Goal: Task Accomplishment & Management: Manage account settings

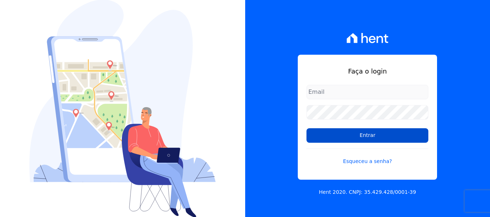
type input "[EMAIL_ADDRESS][DOMAIN_NAME]"
click at [324, 137] on input "Entrar" at bounding box center [367, 135] width 122 height 15
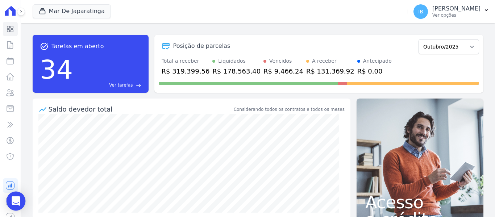
click at [20, 197] on div "Open Intercom Messenger" at bounding box center [16, 201] width 19 height 19
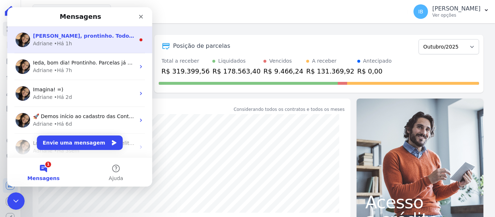
click at [86, 45] on div "Adriane • Há 1h" at bounding box center [84, 44] width 102 height 8
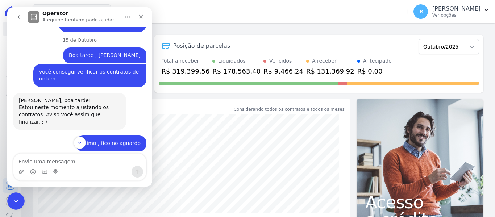
scroll to position [910, 0]
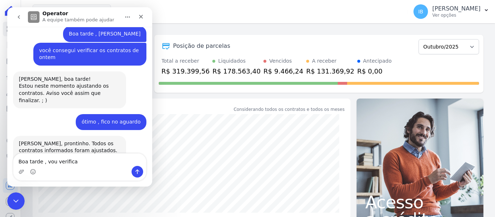
type textarea "Boa tarde , vou verificar"
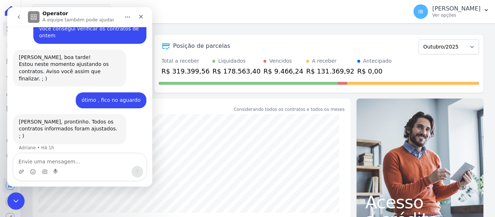
click at [192, 112] on div "Saldo devedor total" at bounding box center [141, 109] width 184 height 10
click at [142, 13] on div "Fechar" at bounding box center [141, 16] width 13 height 13
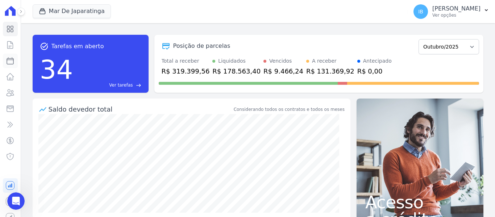
click at [7, 59] on icon at bounding box center [10, 61] width 9 height 9
select select
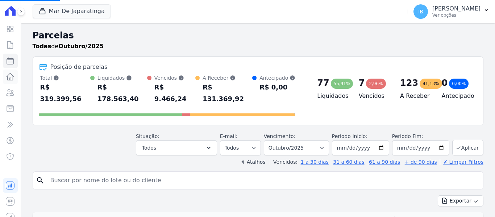
select select
click at [6, 76] on icon at bounding box center [10, 77] width 9 height 9
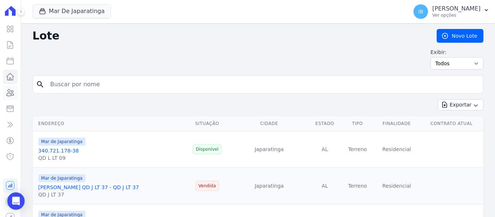
click at [7, 94] on icon at bounding box center [10, 92] width 9 height 9
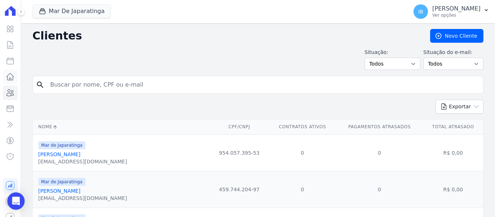
click at [7, 77] on icon at bounding box center [10, 77] width 7 height 7
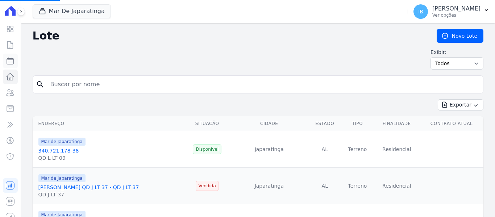
select select
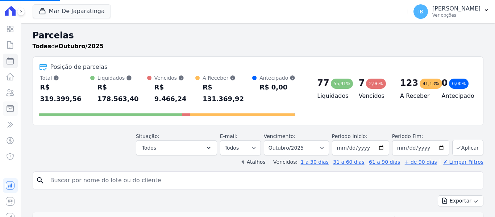
click at [7, 108] on icon at bounding box center [10, 109] width 7 height 6
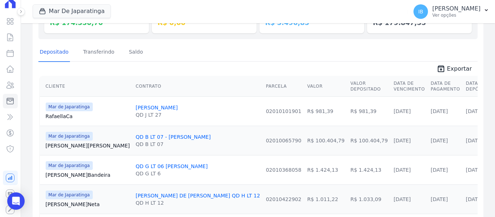
scroll to position [36, 0]
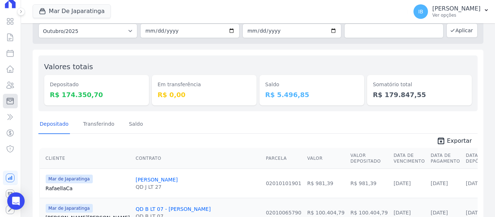
click at [7, 101] on icon at bounding box center [10, 101] width 7 height 6
click at [10, 92] on link "Clientes" at bounding box center [10, 93] width 15 height 15
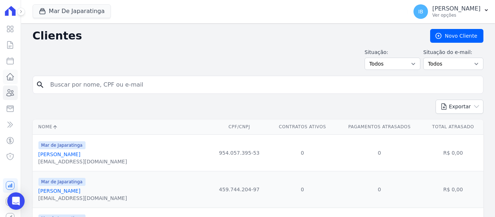
click at [9, 77] on icon at bounding box center [10, 77] width 7 height 7
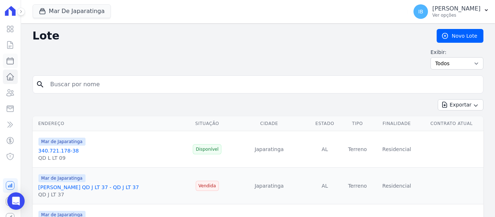
click at [7, 61] on icon at bounding box center [10, 61] width 7 height 7
select select
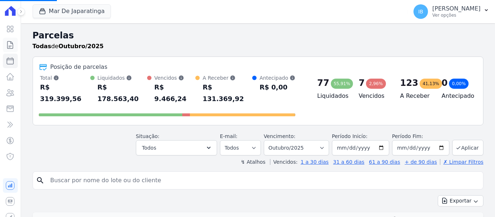
select select
click at [6, 29] on icon at bounding box center [10, 29] width 9 height 9
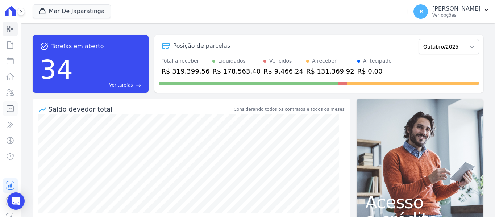
click at [7, 108] on icon at bounding box center [10, 109] width 7 height 6
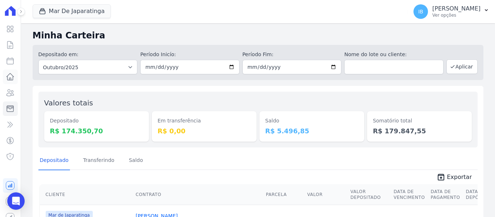
click at [9, 78] on icon at bounding box center [10, 77] width 7 height 7
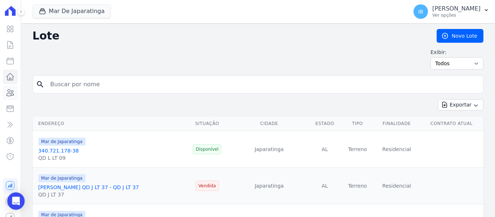
click at [9, 92] on icon at bounding box center [10, 92] width 9 height 9
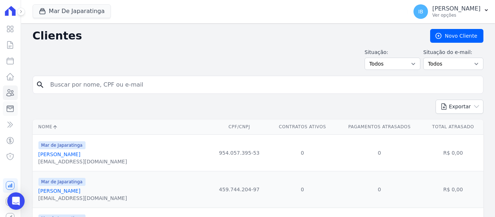
click at [8, 107] on icon at bounding box center [10, 108] width 9 height 9
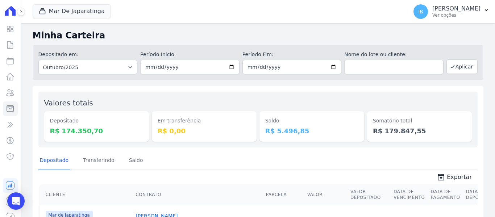
click at [7, 123] on icon at bounding box center [10, 124] width 9 height 9
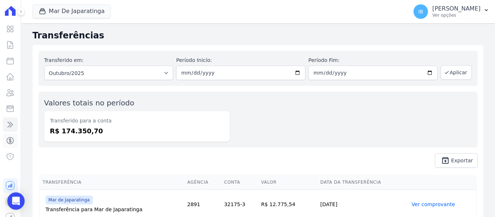
click at [5, 141] on link "Crédito" at bounding box center [10, 140] width 15 height 15
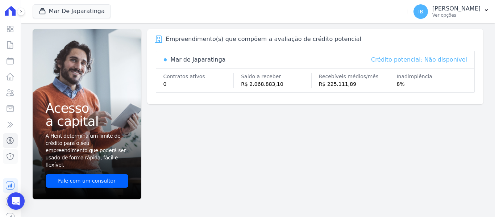
click at [6, 158] on icon at bounding box center [10, 156] width 9 height 9
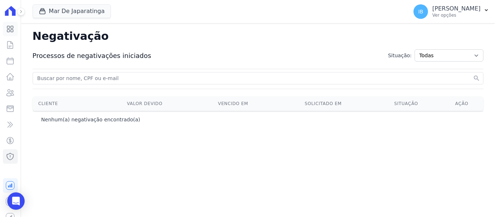
click at [9, 26] on icon at bounding box center [10, 29] width 9 height 9
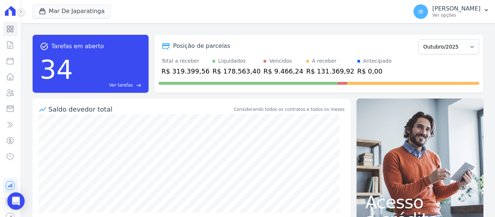
click at [21, 10] on icon at bounding box center [21, 11] width 4 height 4
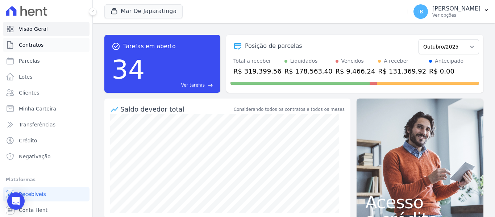
click at [28, 43] on span "Contratos" at bounding box center [31, 44] width 25 height 7
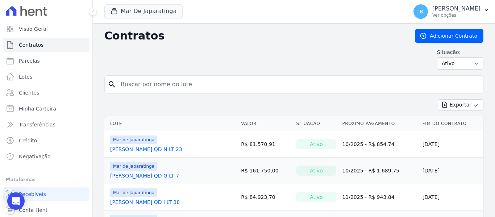
click at [165, 87] on input "search" at bounding box center [298, 84] width 364 height 15
type input "DJANISE [PERSON_NAME]"
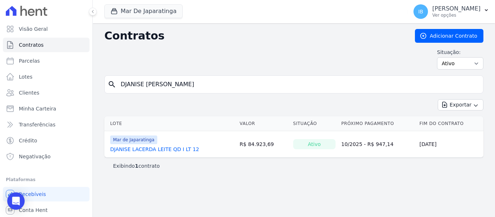
click at [165, 148] on link "DJANISE LACERDA LEITE QD I LT 12" at bounding box center [154, 149] width 89 height 7
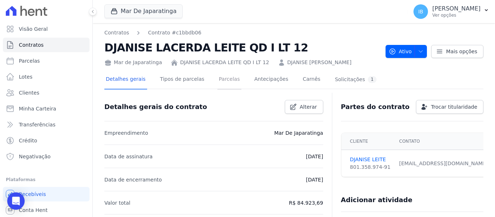
click at [218, 81] on link "Parcelas" at bounding box center [230, 79] width 24 height 19
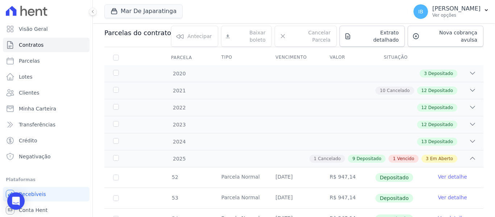
scroll to position [109, 0]
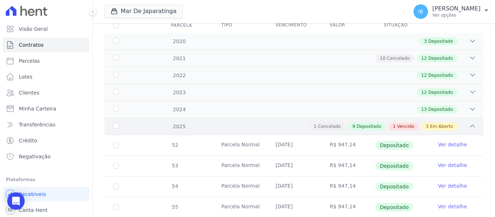
click at [117, 123] on div "2025" at bounding box center [128, 127] width 33 height 8
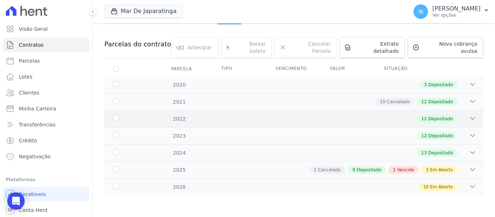
scroll to position [59, 0]
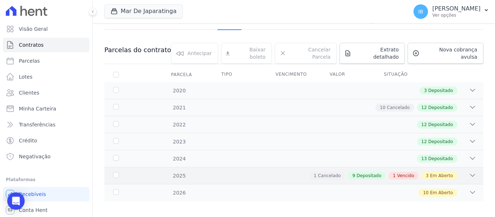
click at [113, 172] on div "2025" at bounding box center [128, 176] width 33 height 8
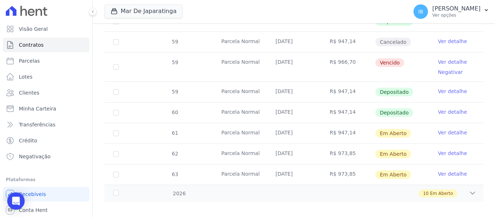
scroll to position [357, 0]
click at [118, 150] on input "checkbox" at bounding box center [116, 153] width 6 height 6
checkbox input "true"
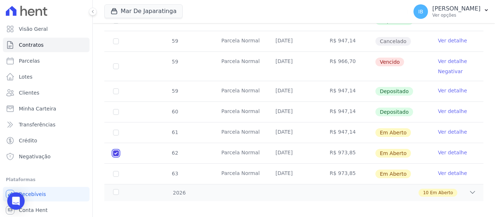
scroll to position [363, 0]
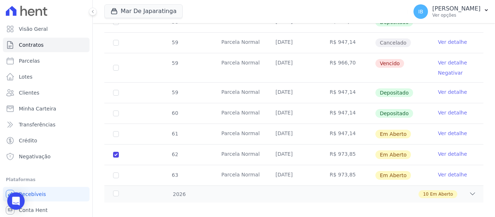
click at [113, 168] on td "63" at bounding box center [115, 175] width 23 height 20
click at [116, 173] on input "checkbox" at bounding box center [116, 176] width 6 height 6
checkbox input "true"
click at [117, 191] on div "2026" at bounding box center [128, 195] width 33 height 8
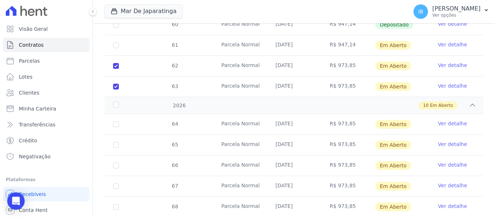
scroll to position [472, 0]
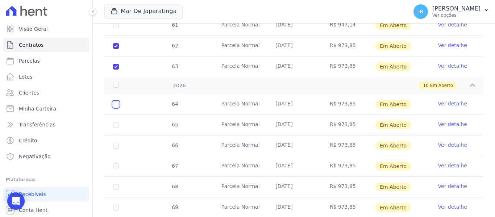
click at [118, 102] on input "checkbox" at bounding box center [116, 105] width 6 height 6
checkbox input "true"
click at [115, 122] on input "checkbox" at bounding box center [116, 125] width 6 height 6
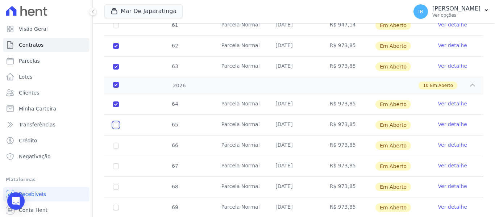
checkbox input "true"
click at [117, 143] on input "checkbox" at bounding box center [116, 146] width 6 height 6
checkbox input "true"
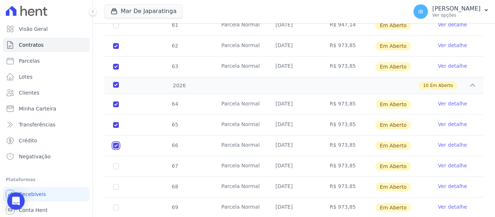
checkbox input "true"
click at [116, 164] on input "checkbox" at bounding box center [116, 167] width 6 height 6
checkbox input "true"
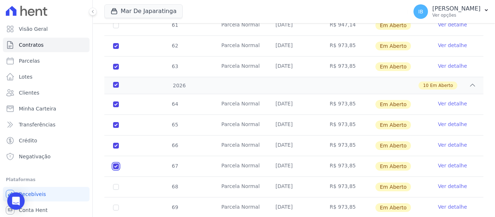
checkbox input "true"
click at [117, 184] on input "checkbox" at bounding box center [116, 187] width 6 height 6
checkbox input "true"
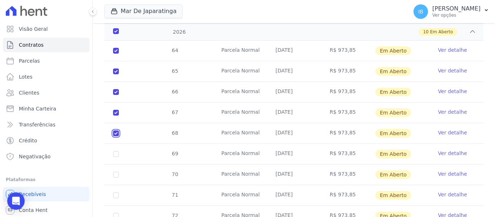
scroll to position [545, 0]
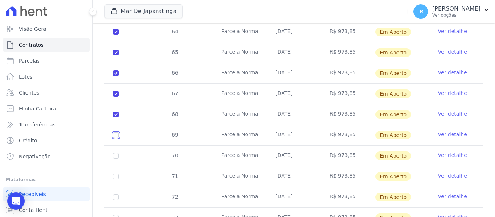
click at [115, 132] on input "checkbox" at bounding box center [116, 135] width 6 height 6
checkbox input "true"
click at [116, 146] on td "70" at bounding box center [115, 156] width 23 height 20
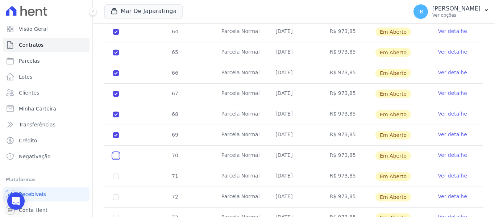
click at [116, 153] on input "checkbox" at bounding box center [116, 156] width 6 height 6
checkbox input "true"
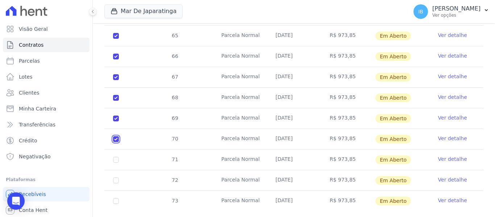
scroll to position [570, 0]
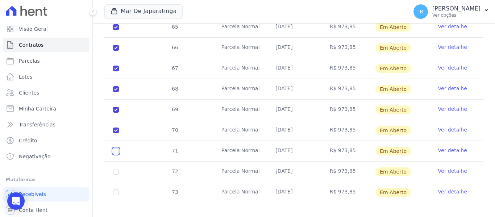
click at [114, 148] on input "checkbox" at bounding box center [116, 151] width 6 height 6
checkbox input "true"
click at [116, 169] on input "checkbox" at bounding box center [116, 172] width 6 height 6
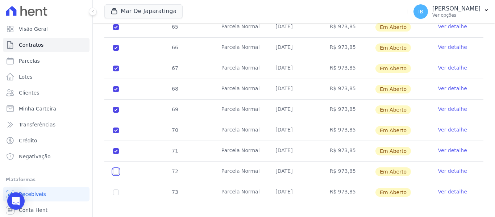
checkbox input "true"
click at [116, 190] on input "checkbox" at bounding box center [116, 193] width 6 height 6
checkbox input "true"
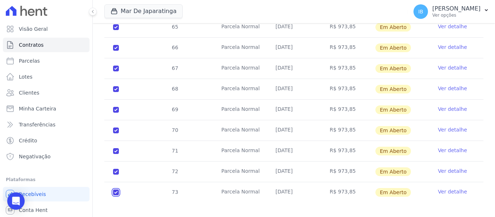
checkbox input "true"
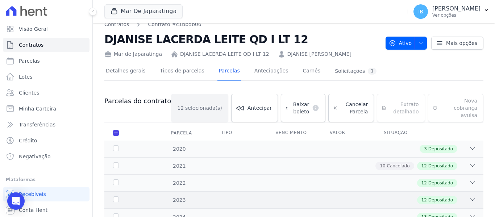
scroll to position [0, 0]
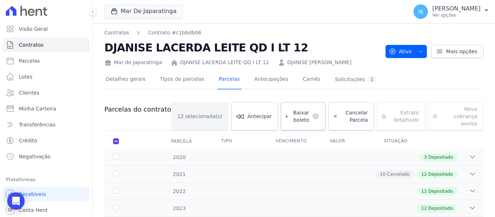
click at [291, 114] on span "Baixar boleto" at bounding box center [300, 116] width 18 height 15
click at [111, 30] on link "Contratos" at bounding box center [116, 33] width 25 height 8
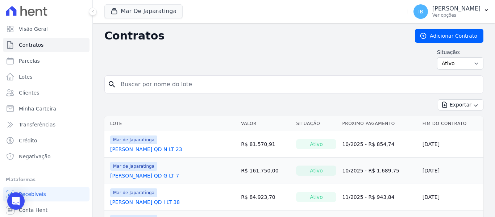
click at [158, 86] on input "search" at bounding box center [298, 84] width 364 height 15
type input "WALLYS"
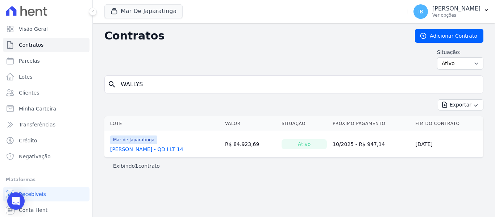
click at [162, 150] on link "[PERSON_NAME] - QD I LT 14" at bounding box center [146, 149] width 73 height 7
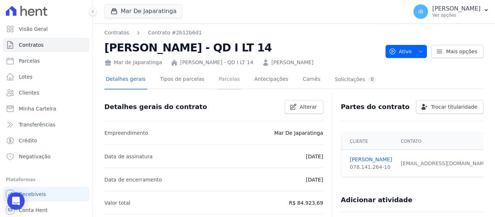
click at [218, 80] on link "Parcelas" at bounding box center [230, 79] width 24 height 19
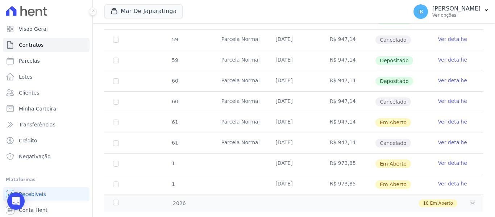
scroll to position [431, 0]
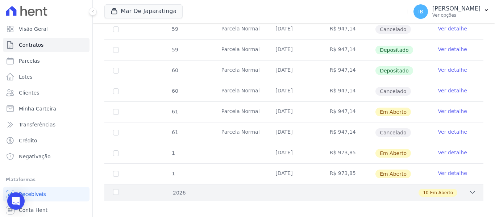
click at [116, 189] on div "2026" at bounding box center [128, 193] width 33 height 8
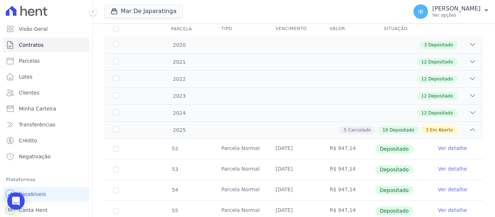
scroll to position [0, 0]
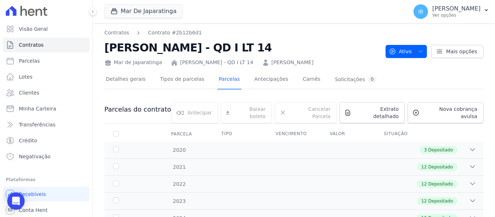
drag, startPoint x: 105, startPoint y: 45, endPoint x: 299, endPoint y: 47, distance: 194.7
click at [278, 47] on h2 "[PERSON_NAME] - QD I LT 14" at bounding box center [242, 48] width 276 height 16
click at [288, 47] on h2 "[PERSON_NAME] - QD I LT 14" at bounding box center [242, 48] width 276 height 16
drag, startPoint x: 299, startPoint y: 47, endPoint x: 306, endPoint y: 47, distance: 6.2
click at [305, 47] on h2 "[PERSON_NAME] - QD I LT 14" at bounding box center [242, 48] width 276 height 16
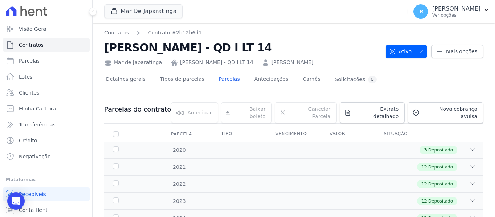
click at [306, 47] on h2 "[PERSON_NAME] - QD I LT 14" at bounding box center [242, 48] width 276 height 16
click at [309, 47] on h2 "[PERSON_NAME] - QD I LT 14" at bounding box center [242, 48] width 276 height 16
click at [310, 47] on h2 "[PERSON_NAME] - QD I LT 14" at bounding box center [242, 48] width 276 height 16
click at [309, 47] on h2 "[PERSON_NAME] - QD I LT 14" at bounding box center [242, 48] width 276 height 16
drag, startPoint x: 106, startPoint y: 45, endPoint x: 247, endPoint y: 55, distance: 142.2
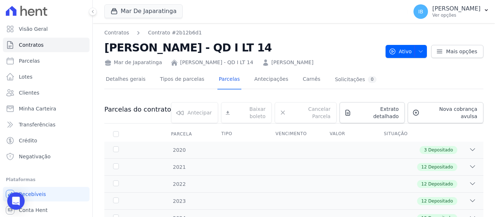
click at [248, 56] on div "Contratos Contrato #2b12b6d1 [PERSON_NAME] - QD I LT [DATE] de Japaratinga [PER…" at bounding box center [242, 47] width 276 height 37
click at [265, 40] on h2 "[PERSON_NAME] - QD I LT 14" at bounding box center [242, 48] width 276 height 16
drag, startPoint x: 106, startPoint y: 49, endPoint x: 313, endPoint y: 53, distance: 207.1
click at [313, 53] on h2 "[PERSON_NAME] - QD I LT 14" at bounding box center [242, 48] width 276 height 16
copy h2 "[PERSON_NAME] - QD I LT 14"
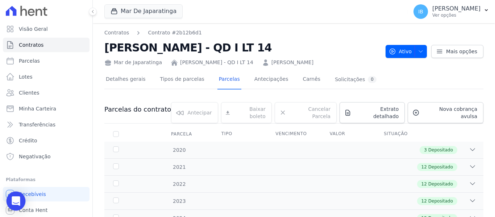
click at [15, 199] on icon "Open Intercom Messenger" at bounding box center [16, 201] width 8 height 9
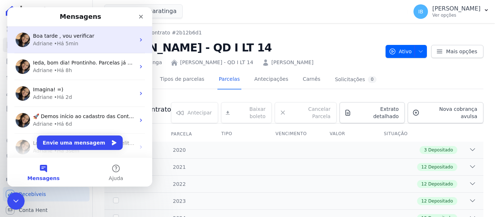
click at [72, 39] on span "Boa tarde , vou verificar" at bounding box center [63, 36] width 61 height 6
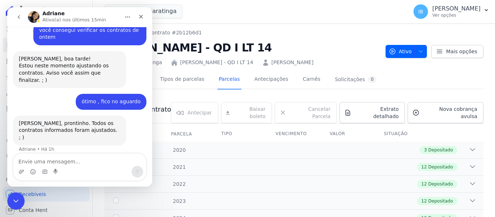
scroll to position [931, 0]
click at [30, 164] on textarea "Envie uma mensagem..." at bounding box center [79, 160] width 133 height 12
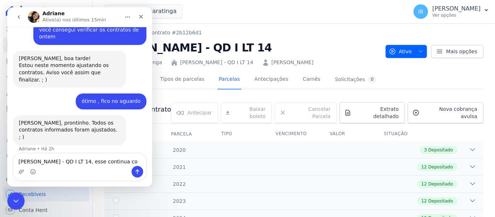
scroll to position [939, 0]
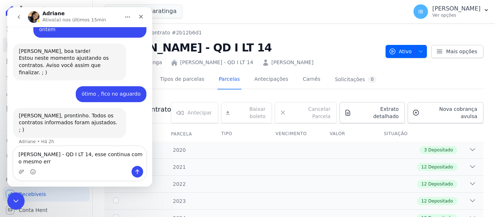
type textarea "[PERSON_NAME] - QD I LT 14, esse continua com o mesmo erro"
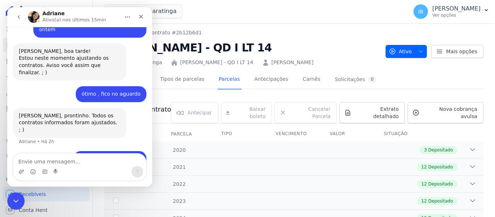
scroll to position [955, 0]
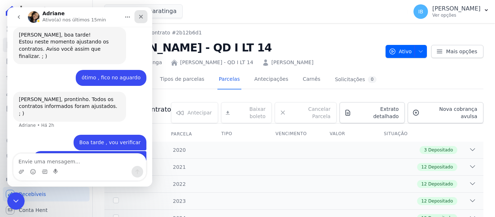
click at [141, 16] on icon "Fechar" at bounding box center [141, 17] width 4 height 4
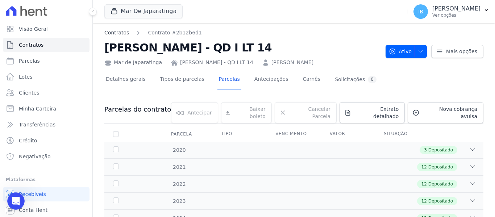
click at [118, 32] on link "Contratos" at bounding box center [116, 33] width 25 height 8
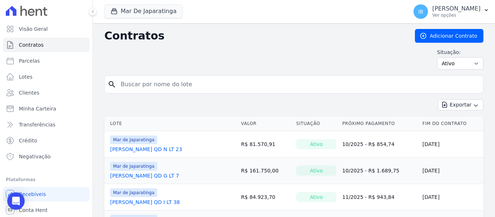
click at [128, 85] on input "search" at bounding box center [298, 84] width 364 height 15
type input "J"
type input "JHENEEFER"
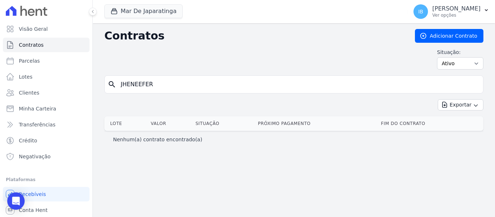
click at [169, 86] on input "JHENEEFER" at bounding box center [298, 84] width 364 height 15
type input "JHENEFER"
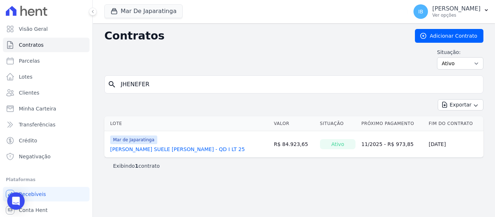
click at [165, 149] on link "[PERSON_NAME] SUELE [PERSON_NAME] - QD I LT 25" at bounding box center [177, 149] width 135 height 7
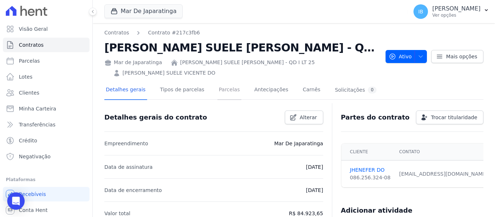
click at [218, 89] on link "Parcelas" at bounding box center [230, 90] width 24 height 19
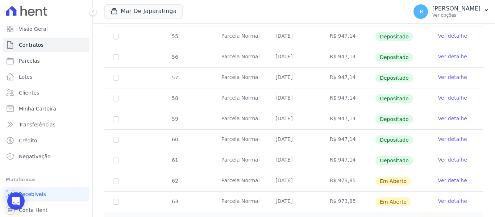
scroll to position [318, 0]
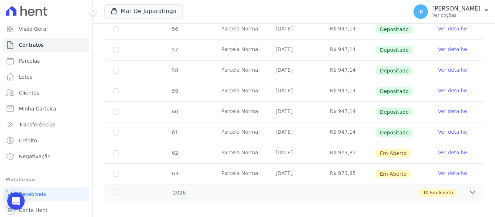
click at [119, 148] on td "62" at bounding box center [115, 153] width 23 height 20
click at [117, 150] on input "checkbox" at bounding box center [116, 153] width 6 height 6
checkbox input "true"
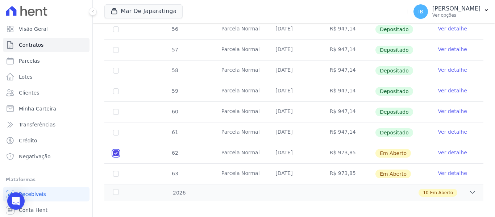
scroll to position [324, 0]
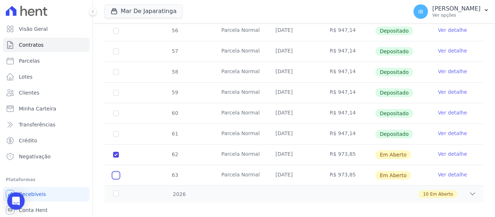
click at [115, 173] on input "checkbox" at bounding box center [116, 176] width 6 height 6
checkbox input "true"
click at [117, 191] on div "2026" at bounding box center [128, 195] width 33 height 8
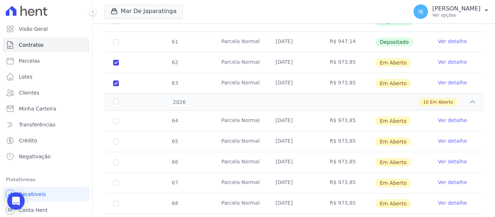
scroll to position [433, 0]
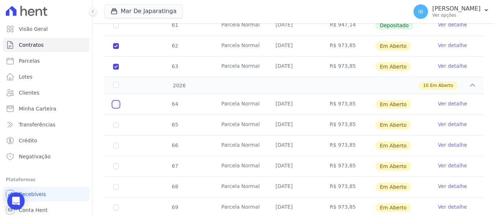
click at [116, 102] on input "checkbox" at bounding box center [116, 105] width 6 height 6
checkbox input "true"
click at [117, 122] on input "checkbox" at bounding box center [116, 125] width 6 height 6
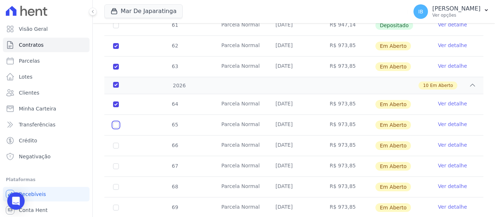
checkbox input "true"
click at [116, 143] on input "checkbox" at bounding box center [116, 146] width 6 height 6
checkbox input "true"
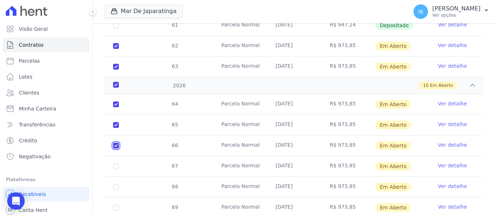
checkbox input "true"
click at [115, 164] on input "checkbox" at bounding box center [116, 167] width 6 height 6
checkbox input "true"
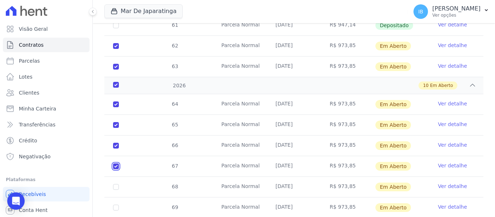
checkbox input "true"
click at [114, 184] on input "checkbox" at bounding box center [116, 187] width 6 height 6
checkbox input "true"
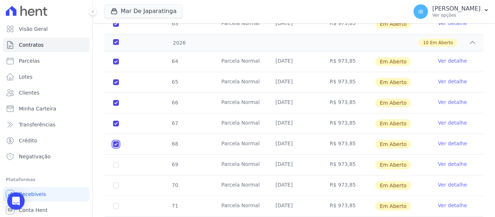
scroll to position [505, 0]
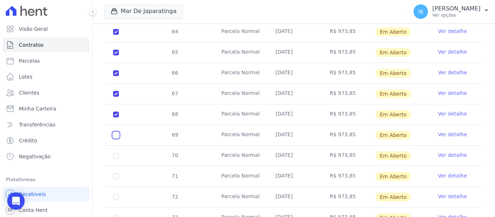
click at [116, 132] on input "checkbox" at bounding box center [116, 135] width 6 height 6
checkbox input "true"
click at [114, 153] on input "checkbox" at bounding box center [116, 156] width 6 height 6
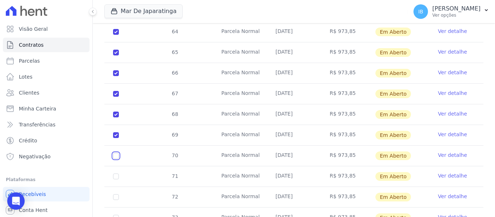
checkbox input "true"
drag, startPoint x: 115, startPoint y: 170, endPoint x: 139, endPoint y: 169, distance: 23.6
click at [116, 174] on input "checkbox" at bounding box center [116, 177] width 6 height 6
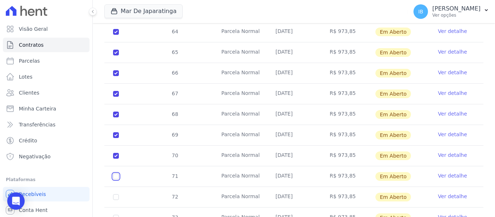
checkbox input "true"
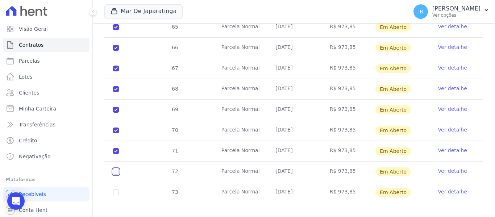
click at [115, 169] on input "checkbox" at bounding box center [116, 172] width 6 height 6
checkbox input "true"
click at [115, 190] on input "checkbox" at bounding box center [116, 193] width 6 height 6
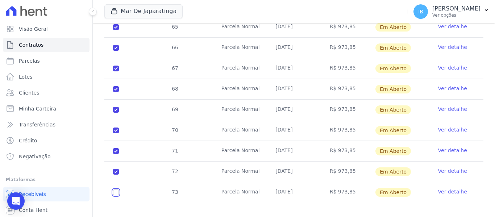
checkbox input "true"
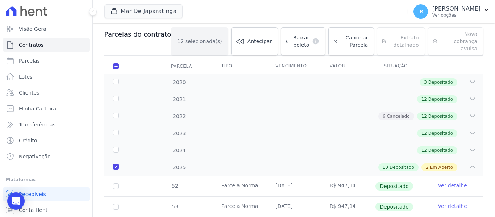
scroll to position [0, 0]
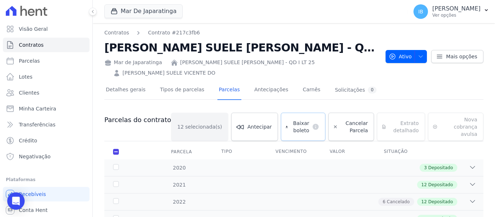
click at [291, 123] on span "Baixar boleto" at bounding box center [300, 127] width 18 height 15
click at [91, 12] on icon at bounding box center [93, 11] width 4 height 4
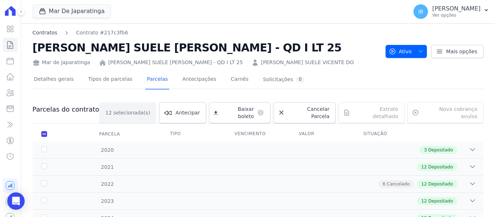
click at [43, 33] on link "Contratos" at bounding box center [45, 33] width 25 height 8
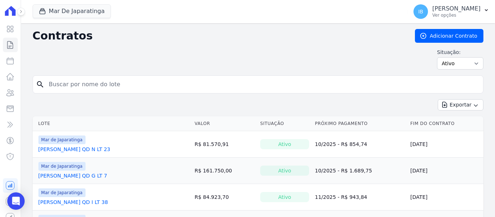
click at [120, 82] on input "search" at bounding box center [263, 84] width 436 height 15
type input "a"
type input "AMADEU"
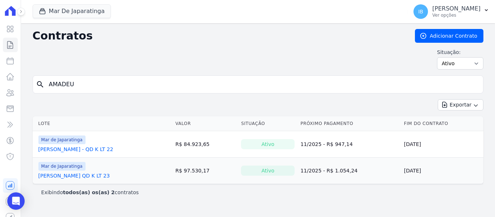
click at [102, 150] on link "[PERSON_NAME] - QD K LT 22" at bounding box center [75, 149] width 75 height 7
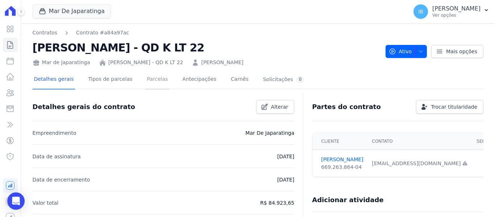
click at [149, 81] on link "Parcelas" at bounding box center [157, 79] width 24 height 19
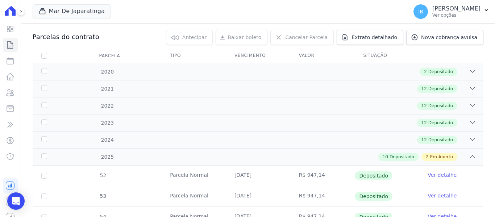
scroll to position [181, 0]
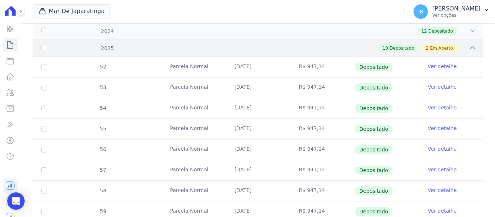
click at [44, 47] on div "2025" at bounding box center [60, 49] width 40 height 8
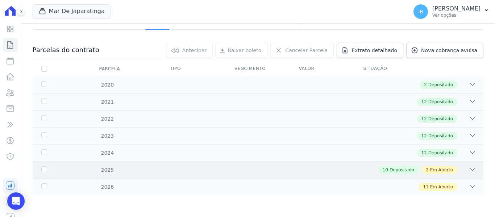
click at [43, 170] on div "2025" at bounding box center [60, 170] width 40 height 8
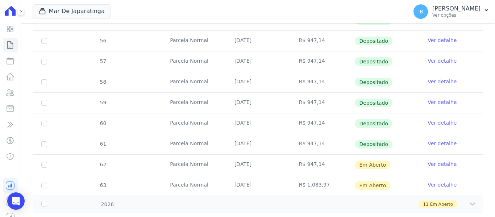
scroll to position [307, 0]
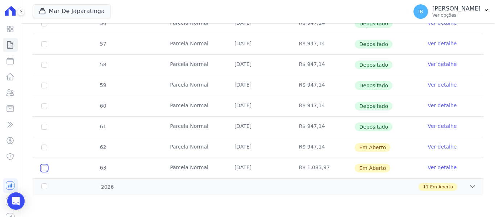
click at [45, 167] on input "checkbox" at bounding box center [44, 168] width 6 height 6
checkbox input "true"
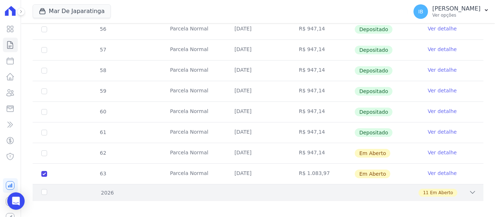
click at [44, 189] on div "2026" at bounding box center [60, 193] width 40 height 8
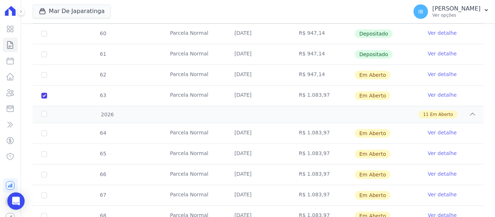
scroll to position [416, 0]
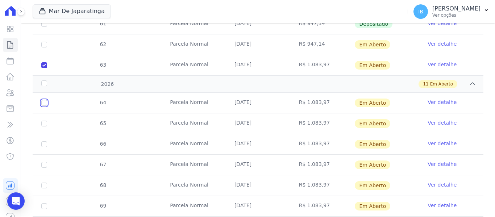
click at [46, 100] on input "checkbox" at bounding box center [44, 103] width 6 height 6
checkbox input "true"
click at [45, 113] on td "65" at bounding box center [44, 123] width 23 height 20
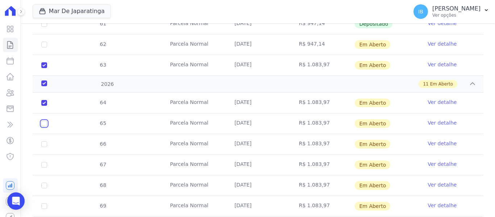
click at [45, 121] on input "checkbox" at bounding box center [44, 124] width 6 height 6
checkbox input "true"
click at [45, 141] on input "checkbox" at bounding box center [44, 144] width 6 height 6
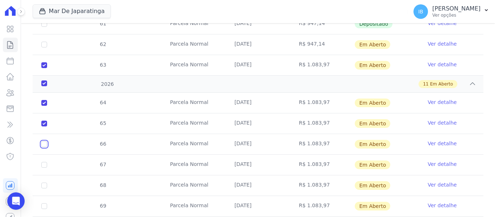
checkbox input "true"
click at [46, 162] on input "checkbox" at bounding box center [44, 165] width 6 height 6
checkbox input "true"
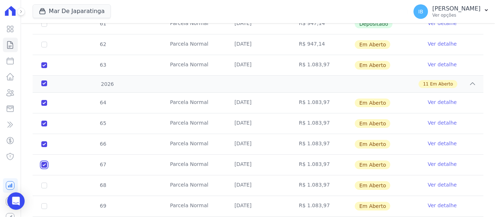
checkbox input "true"
click at [49, 178] on td "68" at bounding box center [44, 185] width 23 height 20
click at [45, 183] on input "checkbox" at bounding box center [44, 186] width 6 height 6
checkbox input "true"
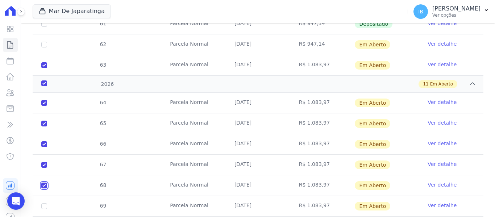
checkbox input "true"
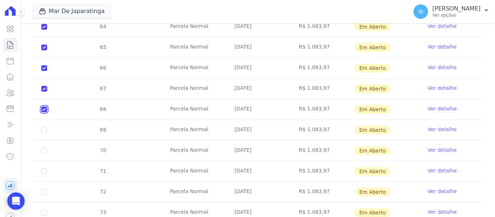
scroll to position [525, 0]
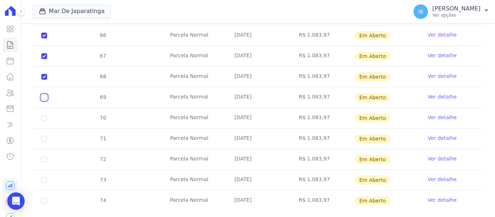
click at [45, 95] on input "checkbox" at bounding box center [44, 98] width 6 height 6
checkbox input "true"
click at [47, 115] on input "checkbox" at bounding box center [44, 118] width 6 height 6
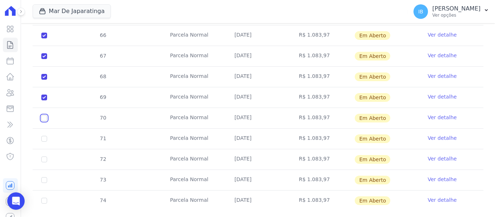
checkbox input "true"
click at [44, 136] on input "checkbox" at bounding box center [44, 139] width 6 height 6
checkbox input "true"
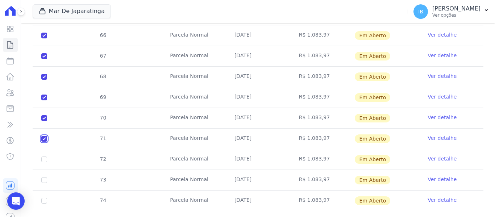
checkbox input "true"
click at [46, 157] on input "checkbox" at bounding box center [44, 160] width 6 height 6
checkbox input "true"
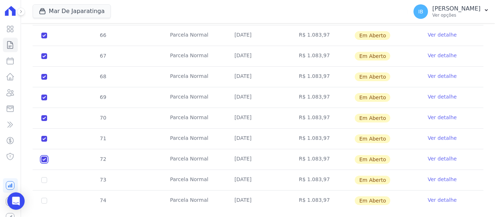
checkbox input "true"
click at [47, 173] on td "73" at bounding box center [44, 180] width 23 height 20
click at [45, 177] on input "checkbox" at bounding box center [44, 180] width 6 height 6
checkbox input "true"
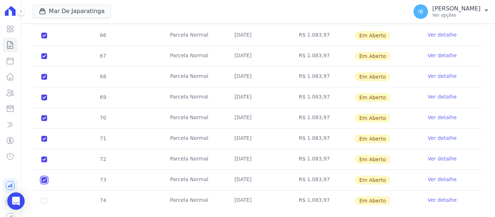
checkbox input "true"
click at [46, 198] on input "checkbox" at bounding box center [44, 201] width 6 height 6
checkbox input "true"
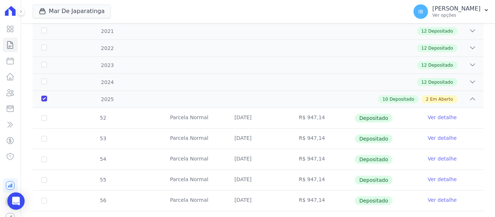
scroll to position [0, 0]
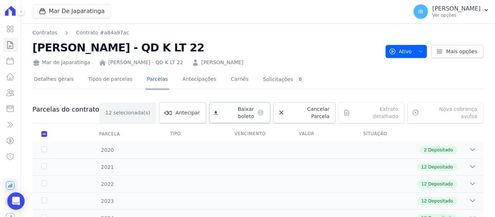
click at [237, 105] on link "Baixar boleto default" at bounding box center [239, 112] width 61 height 21
click at [45, 32] on link "Contratos" at bounding box center [45, 33] width 25 height 8
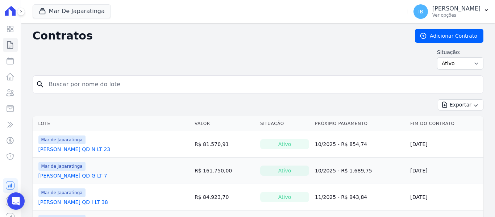
click at [63, 83] on input "search" at bounding box center [263, 84] width 436 height 15
click at [88, 87] on input "[PERSON_NAME]" at bounding box center [263, 84] width 436 height 15
type input "a"
type input "A"
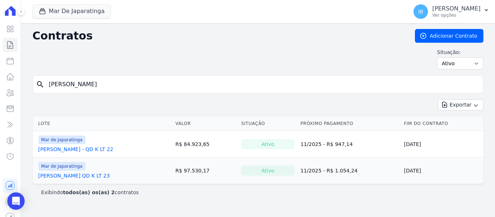
click at [87, 177] on link "[PERSON_NAME] QD K LT 23" at bounding box center [73, 175] width 71 height 7
click at [87, 176] on link "[PERSON_NAME] QD K LT 23" at bounding box center [73, 175] width 71 height 7
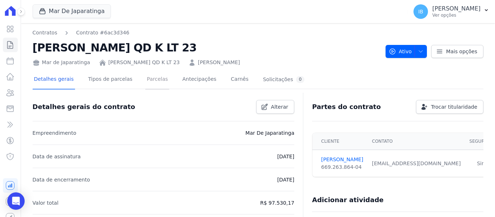
click at [145, 80] on link "Parcelas" at bounding box center [157, 79] width 24 height 19
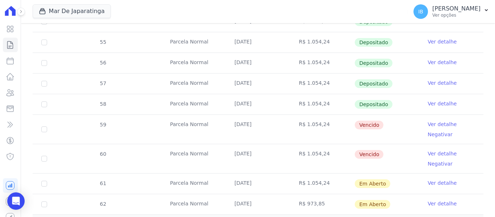
scroll to position [325, 0]
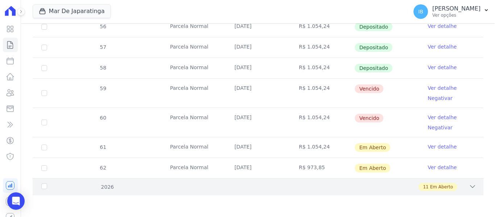
click at [47, 186] on div "2026" at bounding box center [60, 187] width 40 height 8
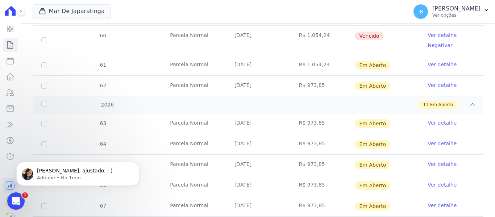
scroll to position [0, 0]
click at [73, 174] on span "[PERSON_NAME], ajustado. ; )" at bounding box center [75, 171] width 76 height 6
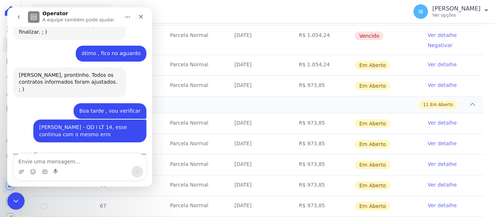
scroll to position [989, 0]
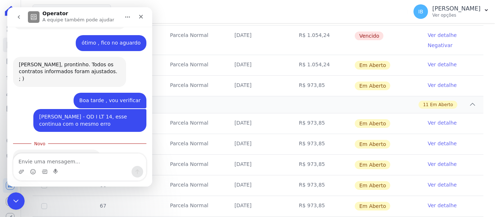
click at [52, 164] on textarea "Envie uma mensagem..." at bounding box center [79, 160] width 133 height 12
type textarea "T"
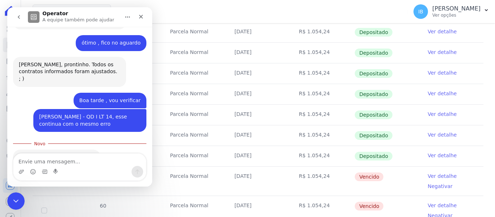
scroll to position [226, 0]
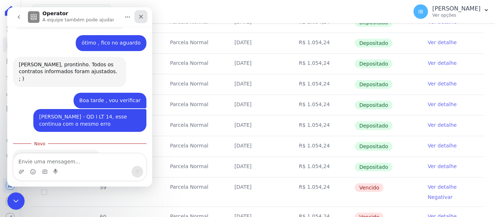
click at [145, 17] on div "Fechar" at bounding box center [141, 16] width 13 height 13
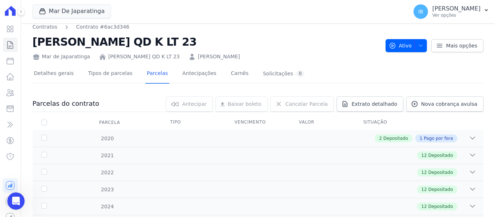
scroll to position [0, 0]
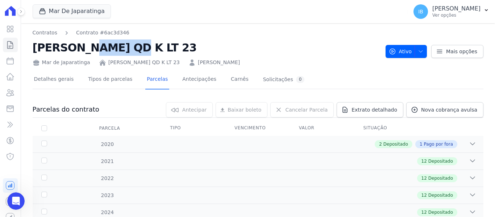
drag, startPoint x: 33, startPoint y: 46, endPoint x: 101, endPoint y: 47, distance: 67.8
click at [91, 47] on h2 "[PERSON_NAME] QD K LT 23" at bounding box center [206, 48] width 347 height 16
click at [61, 47] on h2 "[PERSON_NAME] QD K LT 23" at bounding box center [206, 48] width 347 height 16
drag, startPoint x: 33, startPoint y: 46, endPoint x: 243, endPoint y: 51, distance: 209.6
click at [243, 51] on h2 "[PERSON_NAME] QD K LT 23" at bounding box center [206, 48] width 347 height 16
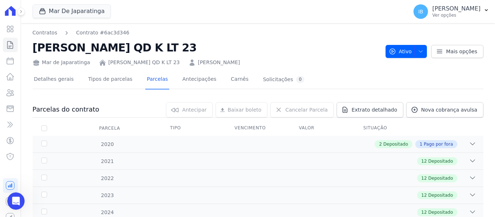
copy h2 "[PERSON_NAME] QD K LT 23"
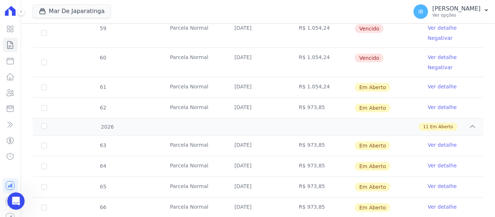
scroll to position [399, 0]
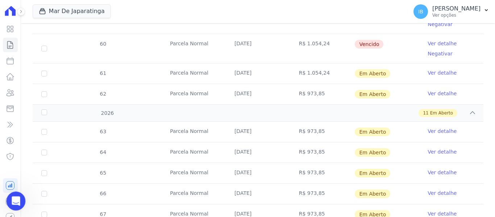
click at [16, 197] on icon "Abertura do Messenger da Intercom" at bounding box center [15, 200] width 12 height 12
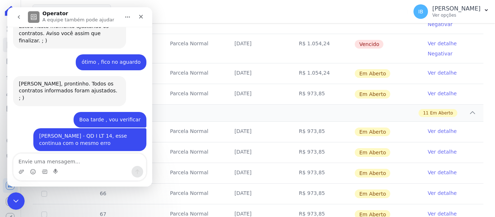
scroll to position [977, 0]
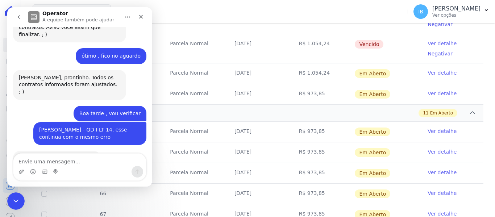
click at [39, 159] on textarea "Envie uma mensagem..." at bounding box center [79, 160] width 133 height 12
type textarea "Certo , vou verificar"
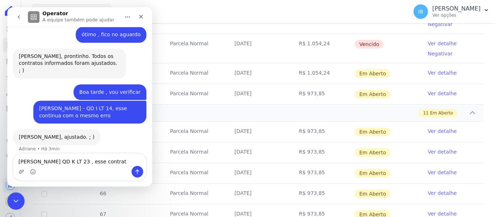
scroll to position [1005, 0]
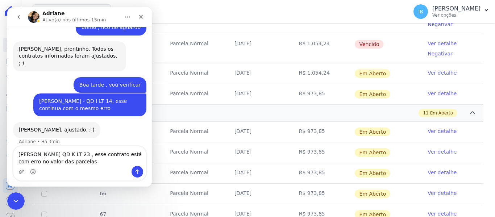
type textarea "[PERSON_NAME] QD K LT 23 , esse contrato está com erro no valor das parcelas"
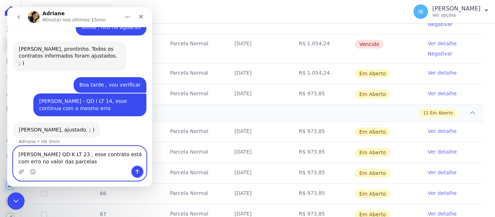
click at [138, 170] on icon "Enviar uma mensagem" at bounding box center [138, 172] width 6 height 6
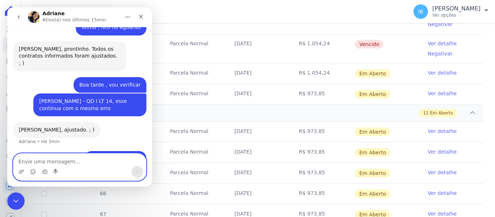
scroll to position [1029, 0]
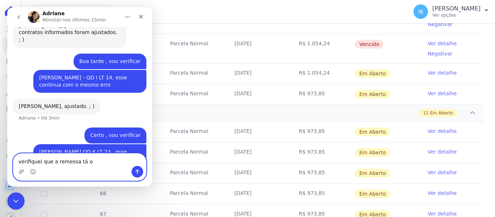
type textarea "verifiquei que a remessa tá ok"
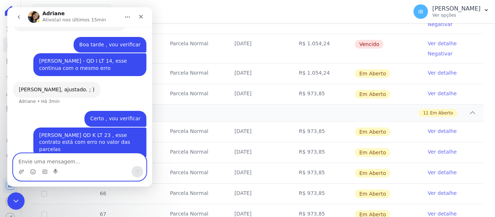
paste textarea "[PERSON_NAME] QD K LT 23"
type textarea "A"
click at [26, 163] on textarea "Envie uma mensagem..." at bounding box center [79, 160] width 133 height 12
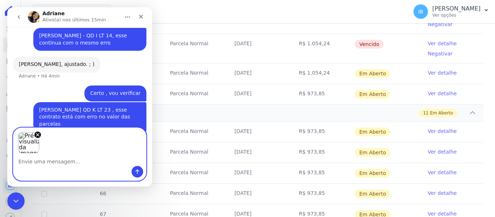
scroll to position [1071, 0]
click at [139, 172] on icon "Enviar uma mensagem" at bounding box center [138, 172] width 6 height 6
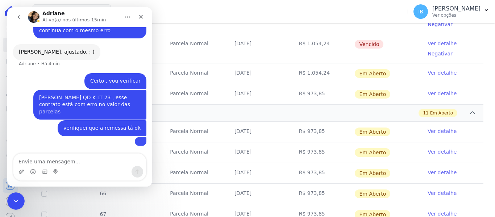
scroll to position [1106, 0]
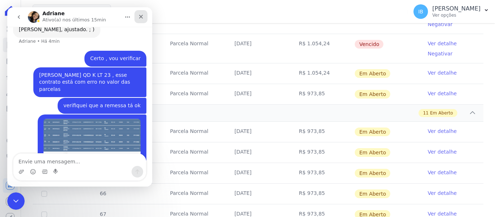
click at [144, 14] on icon "Fechar" at bounding box center [141, 17] width 6 height 6
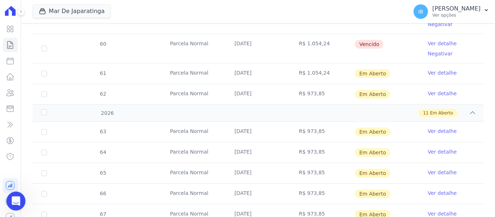
click at [14, 201] on icon "Abertura do Messenger da Intercom" at bounding box center [14, 200] width 5 height 6
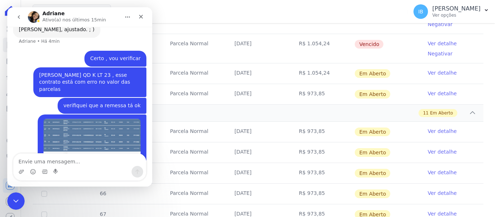
click at [29, 161] on textarea "Envie uma mensagem..." at bounding box center [79, 160] width 133 height 12
type textarea "Na hent está menor"
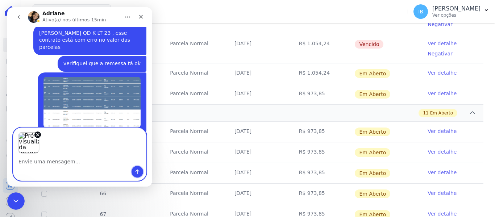
click at [137, 172] on icon "Enviar uma mensagem" at bounding box center [138, 172] width 6 height 6
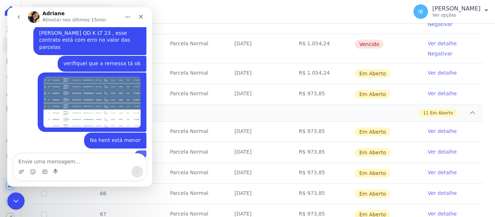
scroll to position [1165, 0]
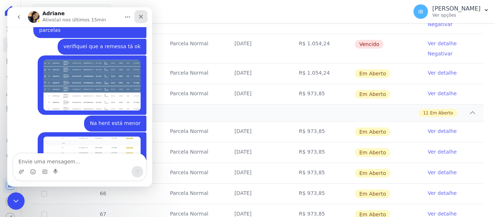
click at [142, 16] on icon "Fechar" at bounding box center [141, 17] width 4 height 4
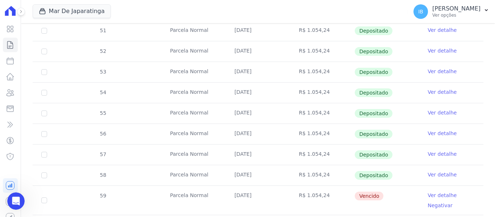
scroll to position [0, 0]
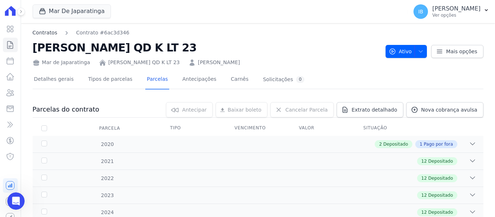
click at [41, 33] on link "Contratos" at bounding box center [45, 33] width 25 height 8
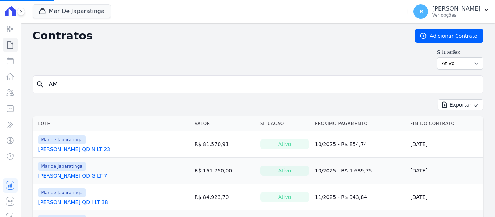
click at [75, 83] on input "AM" at bounding box center [263, 84] width 436 height 15
click at [75, 84] on input "search" at bounding box center [263, 84] width 436 height 15
type input "WALLYS"
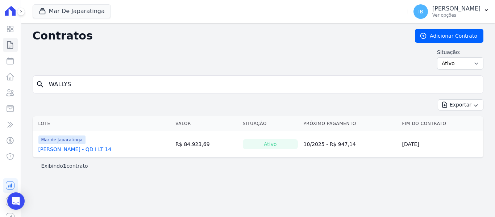
click at [86, 149] on link "[PERSON_NAME] - QD I LT 14" at bounding box center [74, 149] width 73 height 7
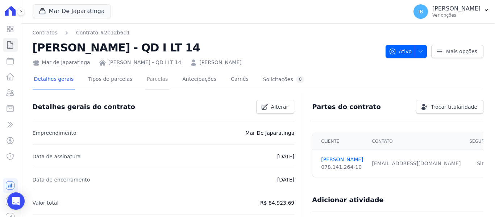
click at [152, 78] on link "Parcelas" at bounding box center [157, 79] width 24 height 19
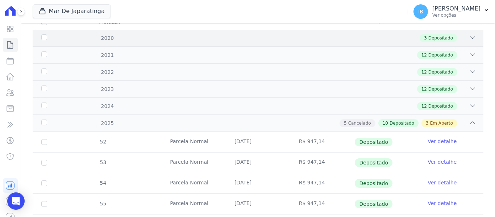
scroll to position [145, 0]
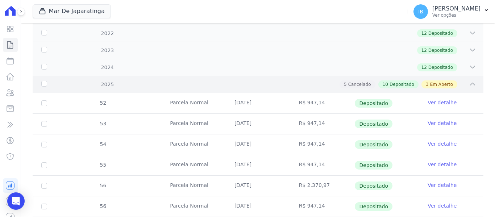
click at [47, 83] on div "2025" at bounding box center [60, 85] width 40 height 8
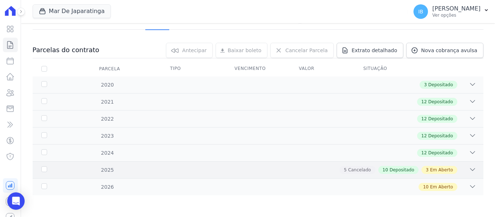
scroll to position [59, 0]
click at [42, 171] on div "2025" at bounding box center [60, 170] width 40 height 8
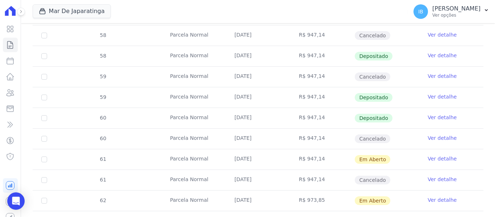
scroll to position [431, 0]
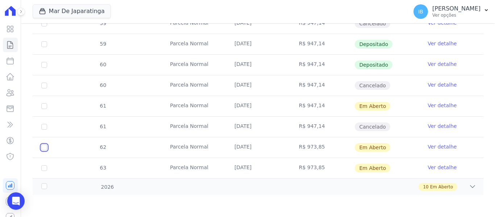
click at [45, 147] on input "checkbox" at bounding box center [44, 148] width 6 height 6
checkbox input "true"
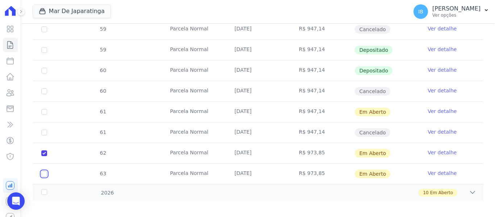
click at [41, 171] on input "checkbox" at bounding box center [44, 174] width 6 height 6
checkbox input "true"
click at [46, 189] on div "2026" at bounding box center [60, 193] width 40 height 8
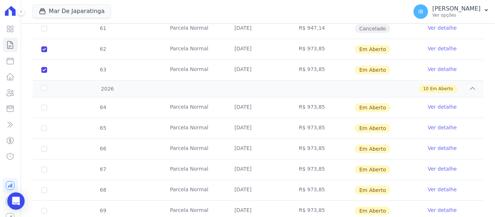
scroll to position [540, 0]
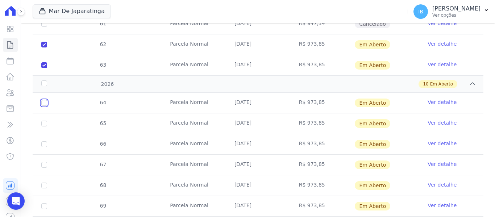
click at [45, 100] on input "checkbox" at bounding box center [44, 103] width 6 height 6
checkbox input "true"
click at [44, 121] on td "65" at bounding box center [44, 123] width 23 height 20
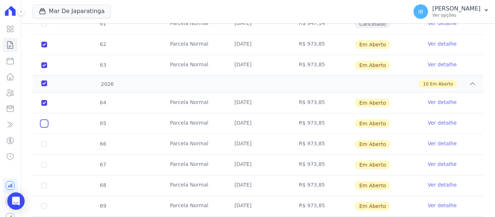
click at [45, 121] on input "checkbox" at bounding box center [44, 124] width 6 height 6
checkbox input "true"
click at [47, 138] on td "66" at bounding box center [44, 144] width 23 height 20
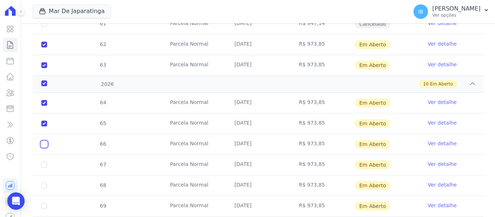
click at [45, 141] on input "checkbox" at bounding box center [44, 144] width 6 height 6
checkbox input "true"
click at [45, 162] on input "checkbox" at bounding box center [44, 165] width 6 height 6
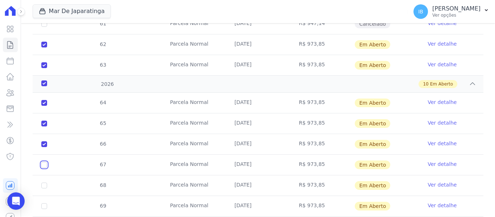
checkbox input "true"
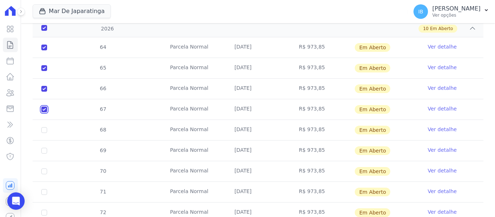
scroll to position [613, 0]
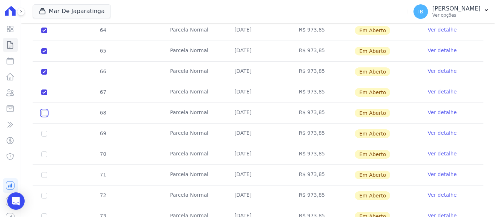
click at [43, 110] on input "checkbox" at bounding box center [44, 113] width 6 height 6
checkbox input "true"
click at [45, 131] on input "checkbox" at bounding box center [44, 134] width 6 height 6
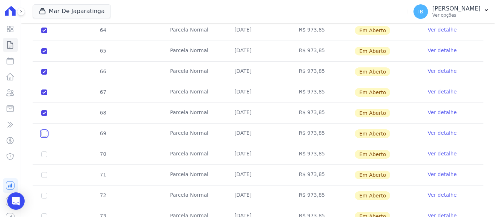
checkbox input "true"
click at [45, 152] on input "checkbox" at bounding box center [44, 155] width 6 height 6
checkbox input "true"
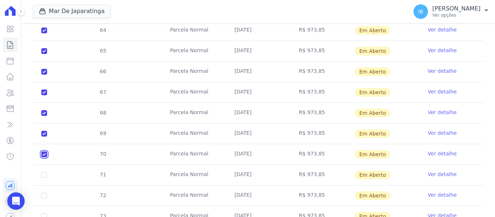
checkbox input "true"
click at [44, 172] on input "checkbox" at bounding box center [44, 175] width 6 height 6
checkbox input "true"
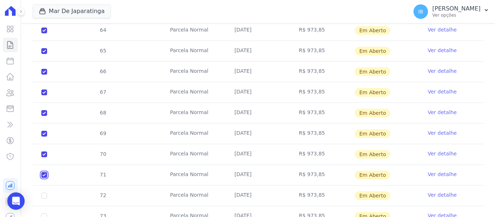
checkbox input "true"
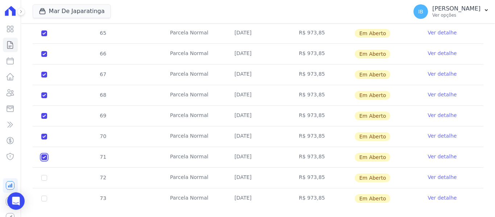
scroll to position [638, 0]
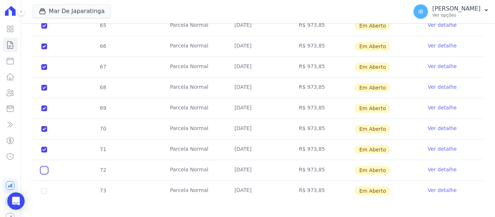
click at [44, 168] on input "checkbox" at bounding box center [44, 171] width 6 height 6
checkbox input "true"
click at [45, 188] on input "checkbox" at bounding box center [44, 191] width 6 height 6
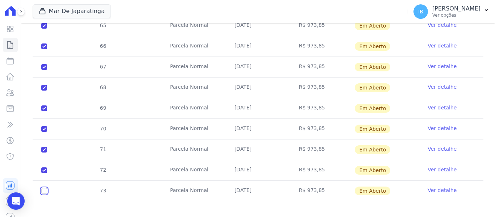
checkbox input "true"
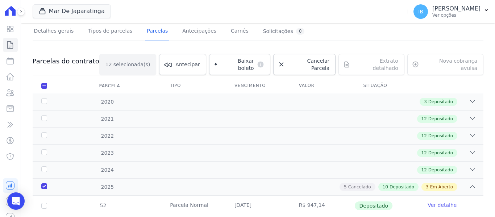
scroll to position [22, 0]
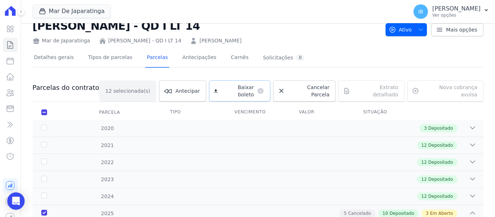
click at [243, 88] on span "Baixar boleto" at bounding box center [237, 91] width 33 height 15
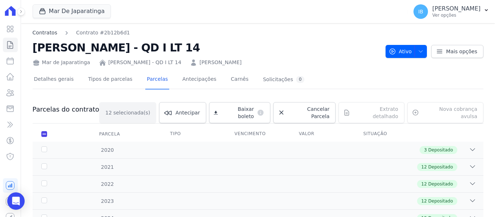
click at [49, 29] on link "Contratos" at bounding box center [45, 33] width 25 height 8
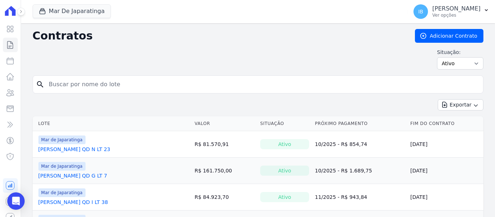
click at [118, 81] on input "search" at bounding box center [263, 84] width 436 height 15
type input "[PERSON_NAME]"
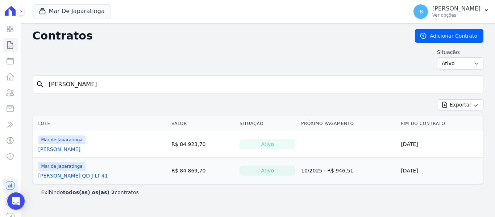
click at [89, 174] on link "[PERSON_NAME] QD J LT 41" at bounding box center [73, 175] width 70 height 7
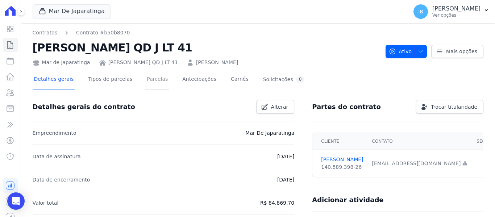
click at [145, 75] on link "Parcelas" at bounding box center [157, 79] width 24 height 19
drag, startPoint x: 144, startPoint y: 75, endPoint x: 161, endPoint y: 95, distance: 25.7
click at [145, 75] on link "Parcelas" at bounding box center [157, 79] width 24 height 19
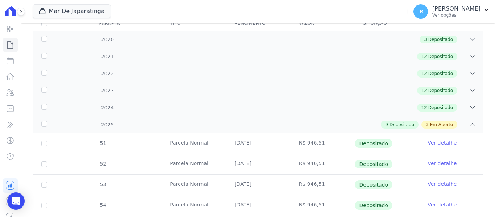
scroll to position [145, 0]
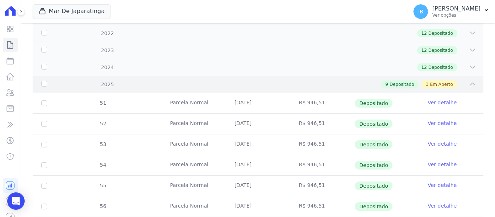
click at [45, 82] on div "2025" at bounding box center [60, 85] width 40 height 8
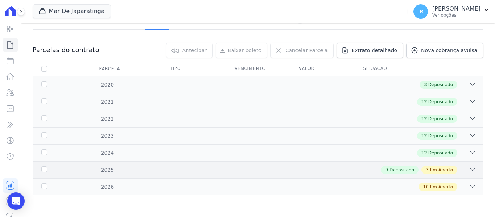
click at [47, 169] on div "2025" at bounding box center [60, 170] width 40 height 8
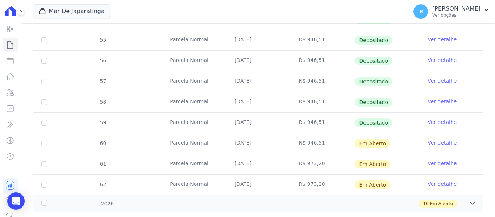
scroll to position [307, 0]
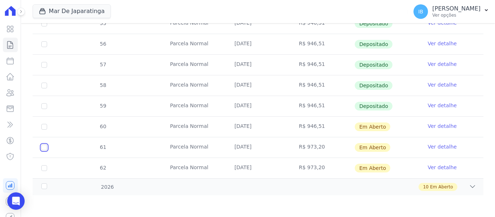
click at [45, 149] on input "checkbox" at bounding box center [44, 148] width 6 height 6
checkbox input "true"
click at [45, 149] on input "checkbox" at bounding box center [44, 148] width 6 height 6
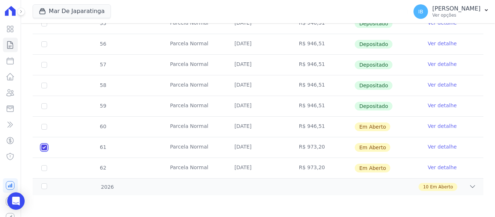
checkbox input "false"
click at [45, 149] on input "checkbox" at bounding box center [44, 148] width 6 height 6
checkbox input "true"
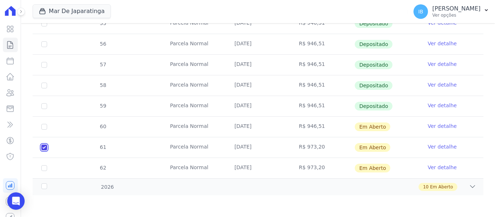
checkbox input "true"
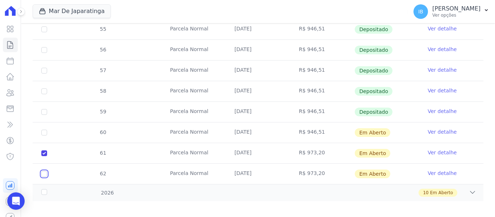
click at [45, 171] on input "checkbox" at bounding box center [44, 174] width 6 height 6
checkbox input "true"
click at [46, 189] on div "2026" at bounding box center [60, 193] width 40 height 8
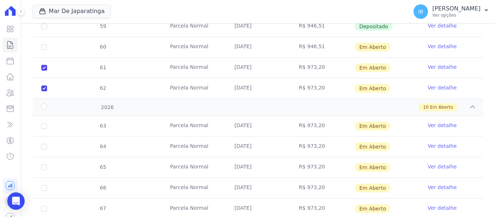
scroll to position [416, 0]
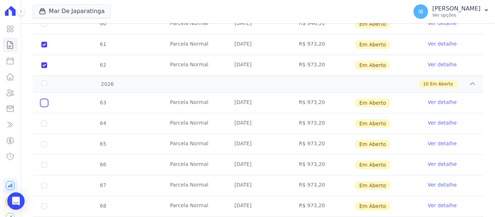
click at [42, 100] on input "checkbox" at bounding box center [44, 103] width 6 height 6
checkbox input "true"
click at [45, 121] on input "checkbox" at bounding box center [44, 124] width 6 height 6
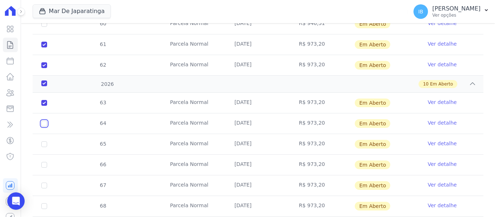
checkbox input "true"
click at [46, 141] on input "checkbox" at bounding box center [44, 144] width 6 height 6
checkbox input "true"
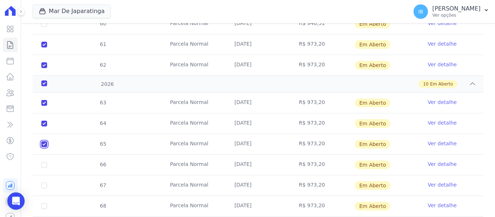
checkbox input "true"
click at [44, 162] on input "checkbox" at bounding box center [44, 165] width 6 height 6
checkbox input "true"
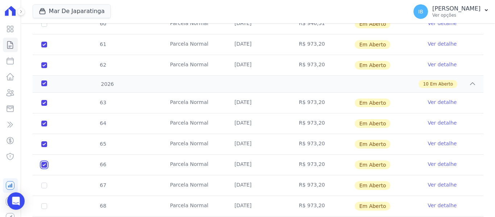
checkbox input "true"
click at [46, 183] on input "checkbox" at bounding box center [44, 186] width 6 height 6
checkbox input "true"
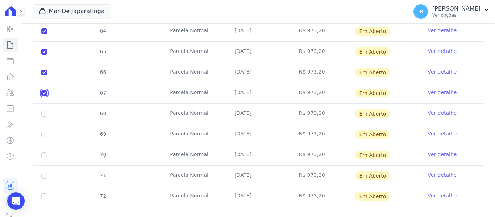
scroll to position [514, 0]
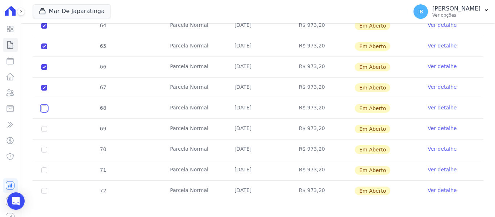
click at [45, 106] on input "checkbox" at bounding box center [44, 109] width 6 height 6
click at [45, 126] on input "checkbox" at bounding box center [44, 129] width 6 height 6
click at [45, 147] on input "checkbox" at bounding box center [44, 150] width 6 height 6
click at [45, 168] on input "checkbox" at bounding box center [44, 171] width 6 height 6
click at [42, 188] on input "checkbox" at bounding box center [44, 191] width 6 height 6
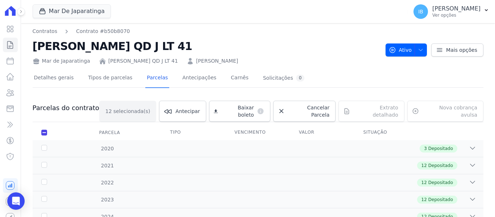
scroll to position [0, 0]
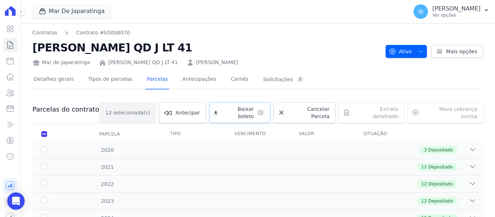
click at [237, 108] on span "Baixar boleto" at bounding box center [237, 113] width 33 height 15
click at [49, 31] on link "Contratos" at bounding box center [45, 33] width 25 height 8
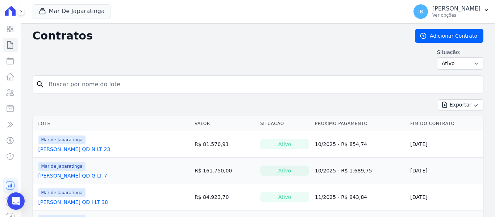
click at [61, 86] on input "search" at bounding box center [263, 84] width 436 height 15
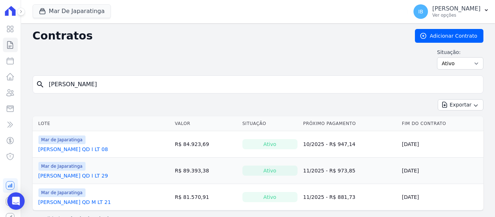
click at [100, 148] on link "[PERSON_NAME] QD I LT 08" at bounding box center [73, 149] width 70 height 7
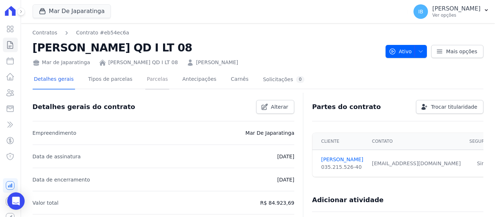
click at [145, 75] on link "Parcelas" at bounding box center [157, 79] width 24 height 19
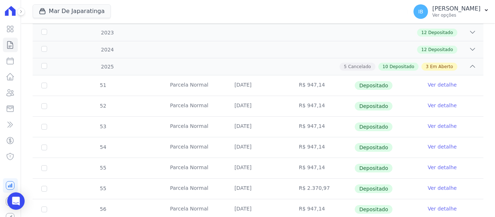
scroll to position [145, 0]
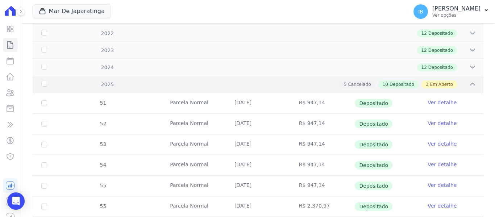
click at [43, 84] on div "2025" at bounding box center [60, 85] width 40 height 8
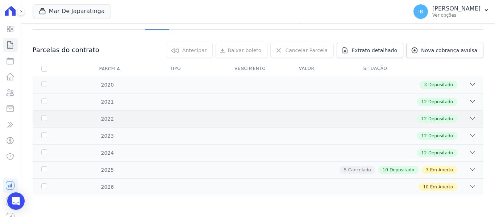
scroll to position [59, 0]
click at [44, 168] on div "2025" at bounding box center [60, 170] width 40 height 8
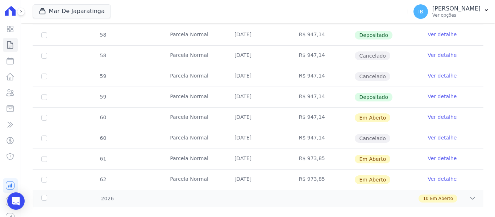
scroll to position [431, 0]
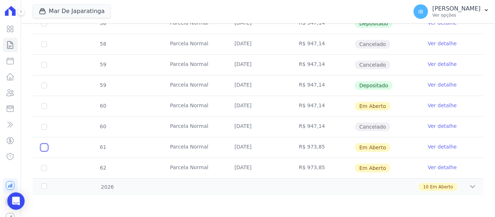
click at [46, 148] on input "checkbox" at bounding box center [44, 148] width 6 height 6
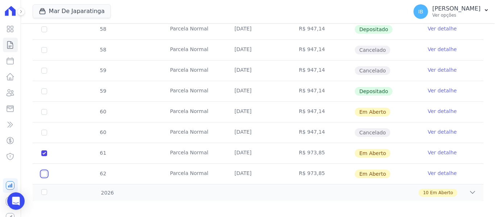
click at [45, 171] on input "checkbox" at bounding box center [44, 174] width 6 height 6
click at [42, 189] on div "2026" at bounding box center [60, 193] width 40 height 8
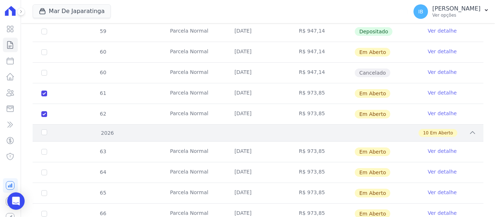
scroll to position [540, 0]
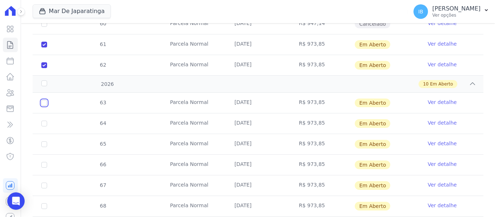
click at [47, 100] on input "checkbox" at bounding box center [44, 103] width 6 height 6
click at [45, 121] on input "checkbox" at bounding box center [44, 124] width 6 height 6
click at [45, 141] on input "checkbox" at bounding box center [44, 144] width 6 height 6
click at [45, 162] on input "checkbox" at bounding box center [44, 165] width 6 height 6
click at [41, 183] on input "checkbox" at bounding box center [44, 186] width 6 height 6
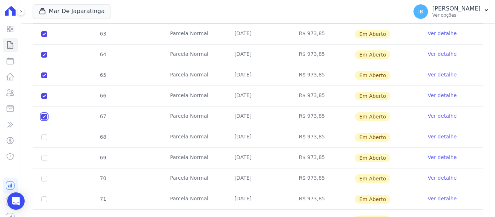
scroll to position [638, 0]
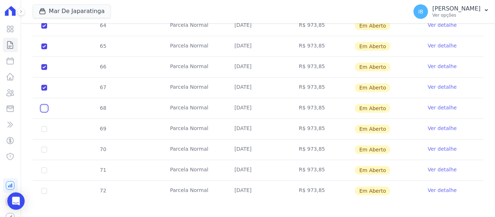
click at [45, 106] on input "checkbox" at bounding box center [44, 109] width 6 height 6
click at [46, 126] on input "checkbox" at bounding box center [44, 129] width 6 height 6
click at [46, 147] on input "checkbox" at bounding box center [44, 150] width 6 height 6
click at [43, 168] on input "checkbox" at bounding box center [44, 171] width 6 height 6
click at [46, 188] on input "checkbox" at bounding box center [44, 191] width 6 height 6
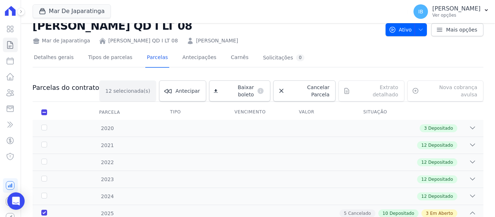
scroll to position [0, 0]
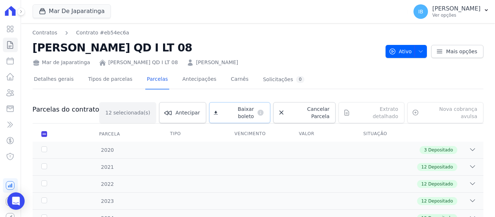
click at [237, 107] on span "Baixar boleto" at bounding box center [237, 113] width 33 height 15
click at [40, 32] on link "Contratos" at bounding box center [45, 33] width 25 height 8
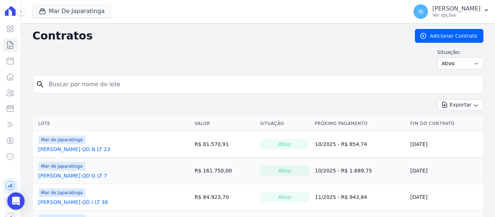
click at [75, 79] on input "search" at bounding box center [263, 84] width 436 height 15
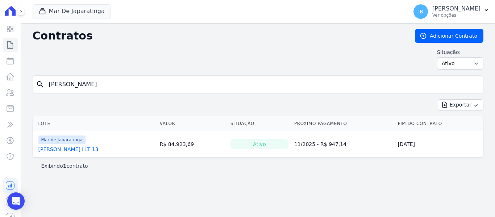
click at [99, 148] on link "[PERSON_NAME] I LT 13" at bounding box center [68, 149] width 60 height 7
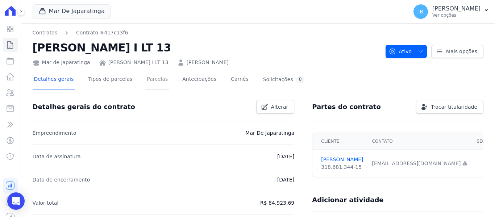
click at [148, 78] on link "Parcelas" at bounding box center [157, 79] width 24 height 19
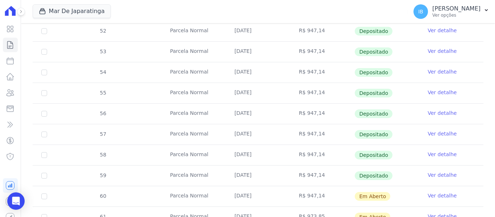
scroll to position [307, 0]
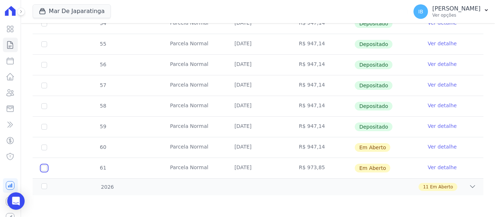
click at [45, 169] on input "checkbox" at bounding box center [44, 168] width 6 height 6
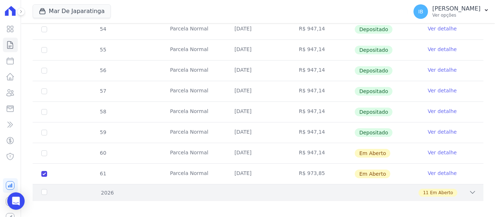
click at [45, 189] on div "2026" at bounding box center [60, 193] width 40 height 8
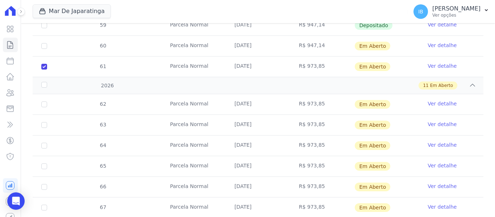
scroll to position [416, 0]
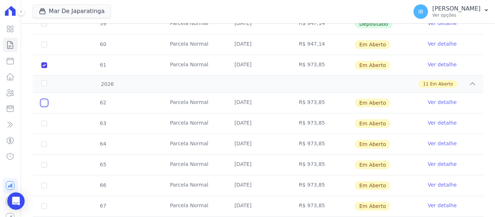
click at [44, 100] on input "checkbox" at bounding box center [44, 103] width 6 height 6
click at [44, 121] on input "checkbox" at bounding box center [44, 124] width 6 height 6
click at [44, 141] on input "checkbox" at bounding box center [44, 144] width 6 height 6
click at [42, 162] on input "checkbox" at bounding box center [44, 165] width 6 height 6
click at [46, 177] on td "66" at bounding box center [44, 185] width 23 height 20
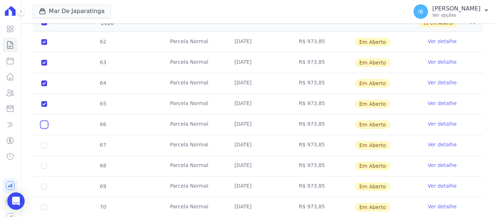
scroll to position [489, 0]
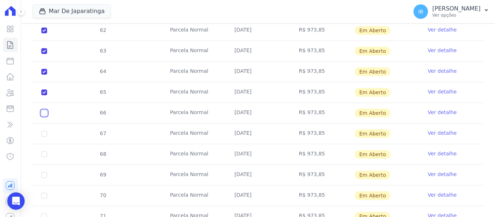
click at [46, 110] on input "checkbox" at bounding box center [44, 113] width 6 height 6
click at [44, 131] on input "checkbox" at bounding box center [44, 134] width 6 height 6
click at [45, 152] on input "checkbox" at bounding box center [44, 155] width 6 height 6
click at [44, 172] on input "checkbox" at bounding box center [44, 175] width 6 height 6
click at [43, 193] on input "checkbox" at bounding box center [44, 196] width 6 height 6
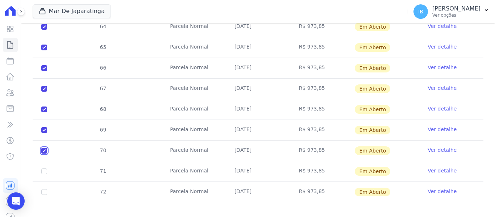
scroll to position [535, 0]
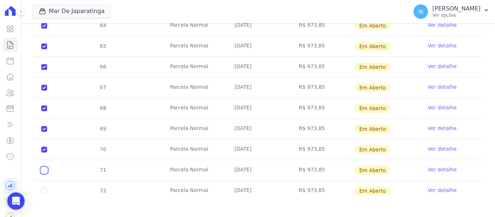
click at [46, 168] on input "checkbox" at bounding box center [44, 171] width 6 height 6
click at [43, 188] on input "checkbox" at bounding box center [44, 191] width 6 height 6
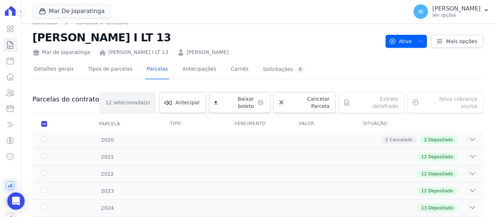
scroll to position [0, 0]
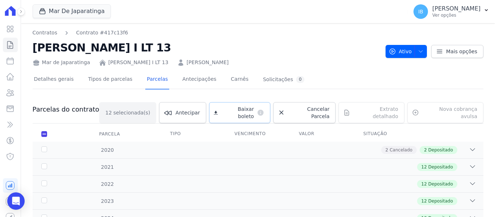
click at [237, 109] on span "Baixar boleto" at bounding box center [237, 113] width 33 height 15
click at [40, 32] on link "Contratos" at bounding box center [45, 33] width 25 height 8
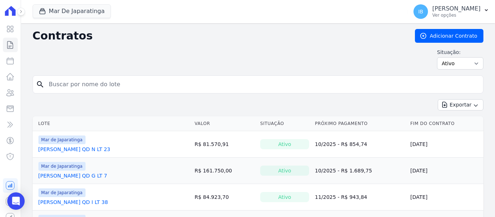
click at [97, 84] on input "search" at bounding box center [263, 84] width 436 height 15
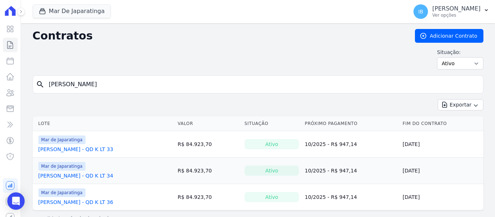
scroll to position [16, 0]
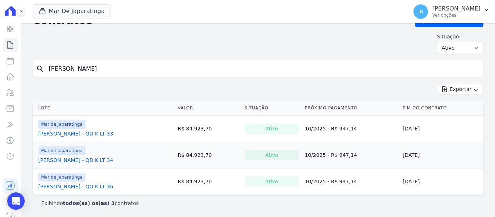
click at [82, 158] on link "[PERSON_NAME] - QD K LT 34" at bounding box center [75, 160] width 75 height 7
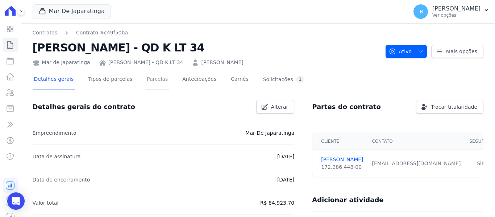
click at [147, 80] on link "Parcelas" at bounding box center [157, 79] width 24 height 19
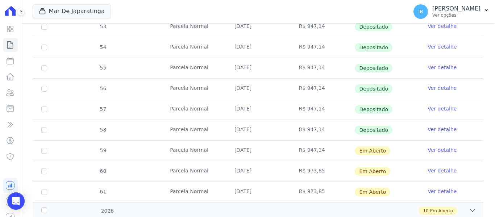
scroll to position [307, 0]
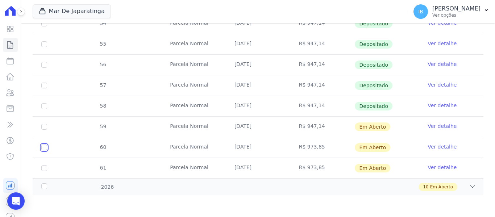
click at [45, 146] on input "checkbox" at bounding box center [44, 148] width 6 height 6
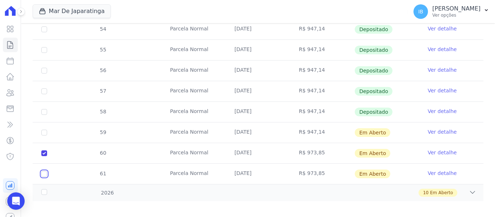
click at [44, 171] on input "checkbox" at bounding box center [44, 174] width 6 height 6
click at [42, 189] on div "2026" at bounding box center [60, 193] width 40 height 8
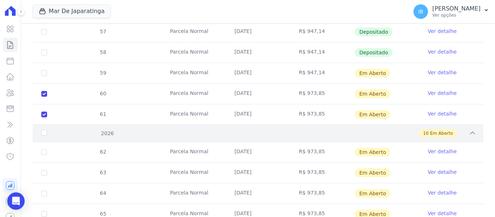
scroll to position [380, 0]
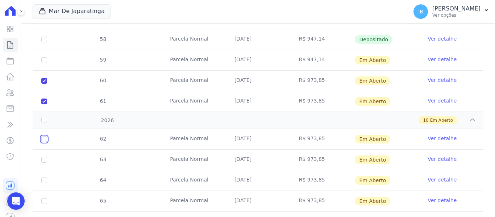
click at [46, 136] on input "checkbox" at bounding box center [44, 139] width 6 height 6
click at [45, 157] on input "checkbox" at bounding box center [44, 160] width 6 height 6
click at [45, 178] on input "checkbox" at bounding box center [44, 181] width 6 height 6
click at [46, 198] on input "checkbox" at bounding box center [44, 201] width 6 height 6
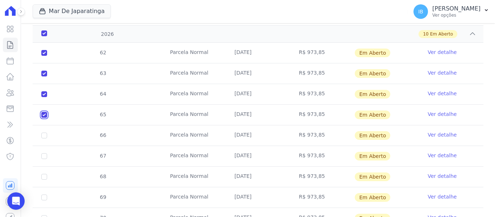
scroll to position [489, 0]
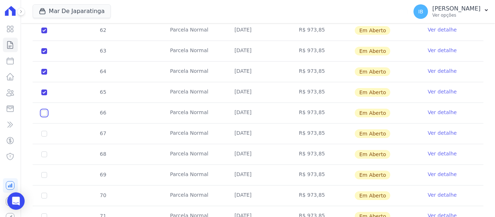
click at [45, 110] on input "checkbox" at bounding box center [44, 113] width 6 height 6
click at [46, 131] on input "checkbox" at bounding box center [44, 134] width 6 height 6
click at [46, 152] on input "checkbox" at bounding box center [44, 155] width 6 height 6
click at [44, 172] on input "checkbox" at bounding box center [44, 175] width 6 height 6
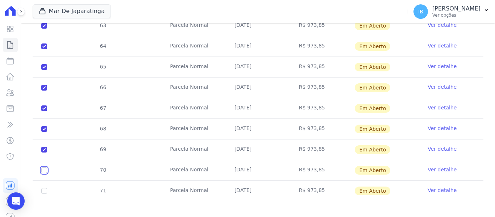
click at [45, 168] on input "checkbox" at bounding box center [44, 171] width 6 height 6
click at [47, 185] on td "71" at bounding box center [44, 191] width 23 height 20
click at [45, 188] on input "checkbox" at bounding box center [44, 191] width 6 height 6
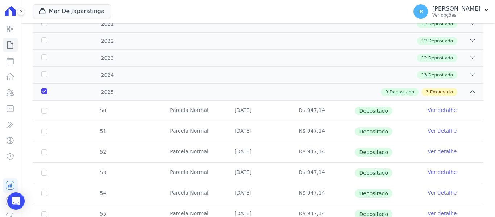
scroll to position [0, 0]
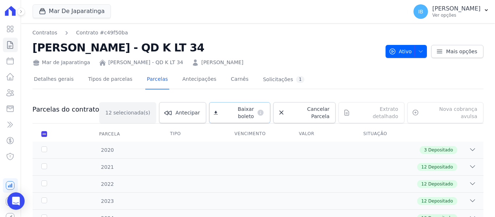
click at [236, 108] on span "Baixar boleto" at bounding box center [237, 113] width 33 height 15
click at [39, 34] on link "Contratos" at bounding box center [45, 33] width 25 height 8
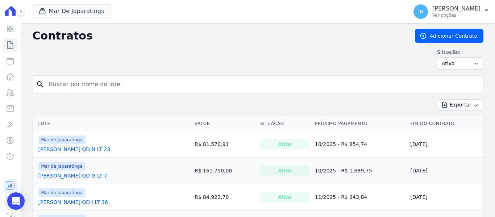
click at [82, 82] on input "search" at bounding box center [263, 84] width 436 height 15
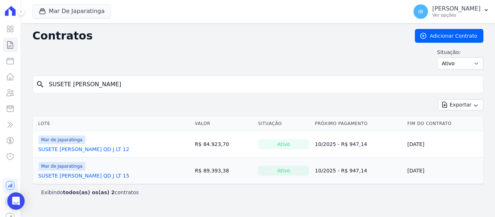
click at [109, 148] on link "SUSETE [PERSON_NAME] QD J LT 12" at bounding box center [83, 149] width 91 height 7
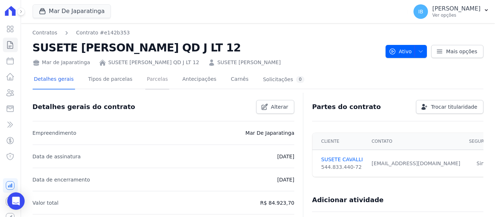
click at [145, 79] on link "Parcelas" at bounding box center [157, 79] width 24 height 19
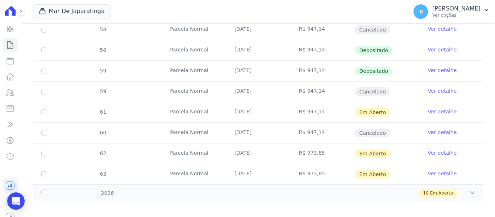
scroll to position [431, 0]
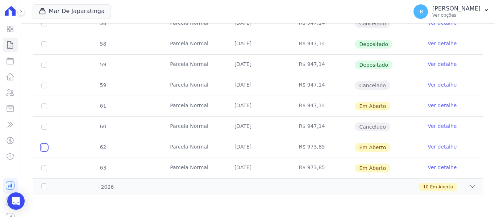
click at [44, 147] on input "checkbox" at bounding box center [44, 148] width 6 height 6
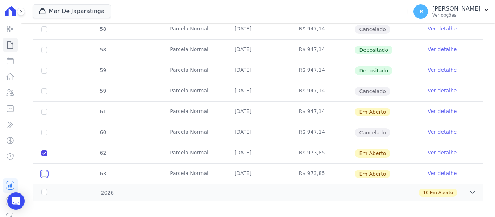
click at [43, 171] on input "checkbox" at bounding box center [44, 174] width 6 height 6
click at [45, 189] on div "2026" at bounding box center [60, 193] width 40 height 8
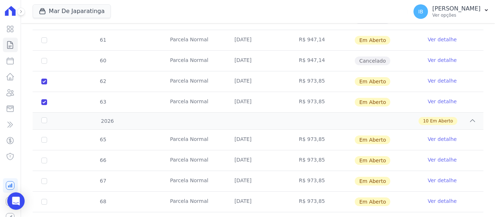
scroll to position [504, 0]
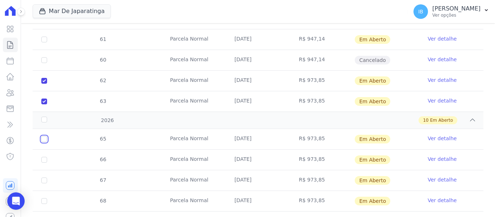
click at [44, 136] on input "checkbox" at bounding box center [44, 139] width 6 height 6
click at [46, 157] on input "checkbox" at bounding box center [44, 160] width 6 height 6
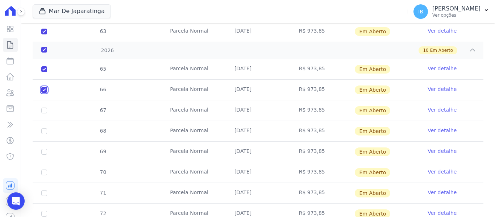
scroll to position [576, 0]
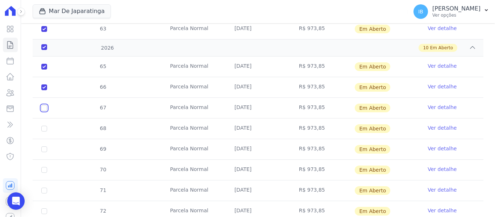
click at [43, 105] on input "checkbox" at bounding box center [44, 108] width 6 height 6
click at [46, 126] on input "checkbox" at bounding box center [44, 129] width 6 height 6
click at [45, 146] on input "checkbox" at bounding box center [44, 149] width 6 height 6
click at [44, 167] on input "checkbox" at bounding box center [44, 170] width 6 height 6
click at [44, 188] on input "checkbox" at bounding box center [44, 191] width 6 height 6
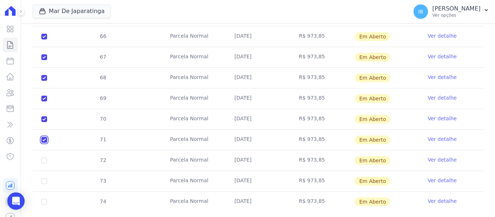
scroll to position [638, 0]
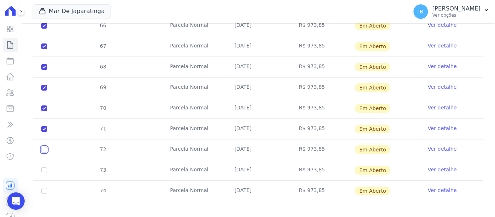
click at [44, 147] on input "checkbox" at bounding box center [44, 150] width 6 height 6
click at [46, 168] on input "checkbox" at bounding box center [44, 171] width 6 height 6
click at [47, 187] on td "74" at bounding box center [44, 191] width 23 height 20
click at [47, 188] on input "checkbox" at bounding box center [44, 191] width 6 height 6
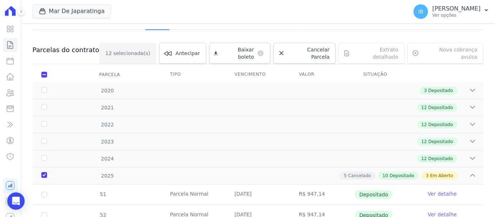
scroll to position [58, 0]
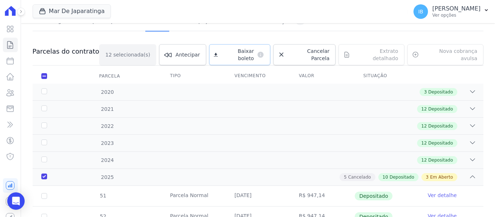
click at [247, 51] on span "Baixar boleto" at bounding box center [237, 54] width 33 height 15
